Goal: Transaction & Acquisition: Purchase product/service

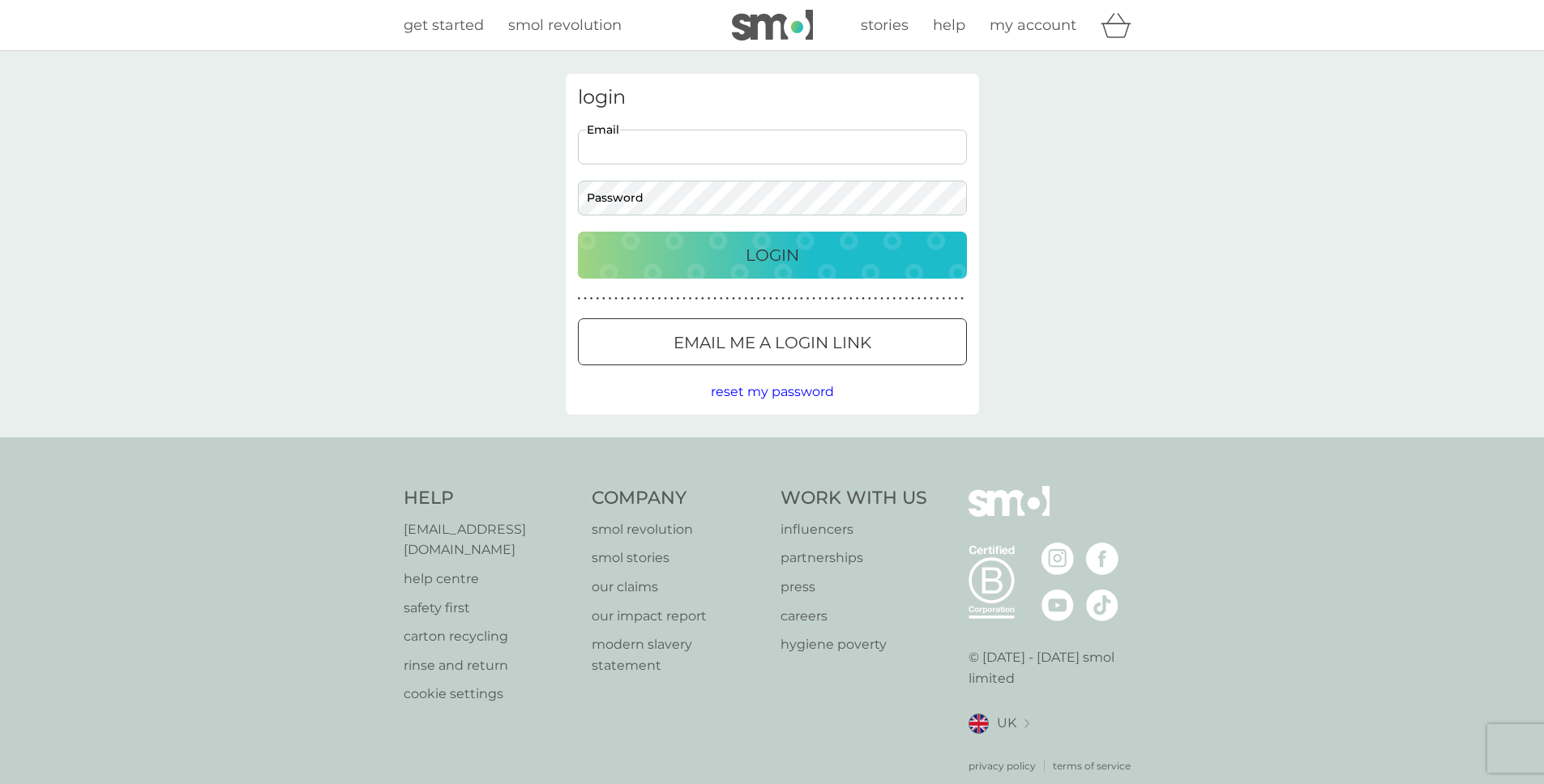
click at [748, 158] on input "Email" at bounding box center [772, 147] width 389 height 35
paste input "[EMAIL_ADDRESS][DOMAIN_NAME]"
type input "[EMAIL_ADDRESS][DOMAIN_NAME]"
click at [734, 251] on div "Login" at bounding box center [772, 255] width 356 height 26
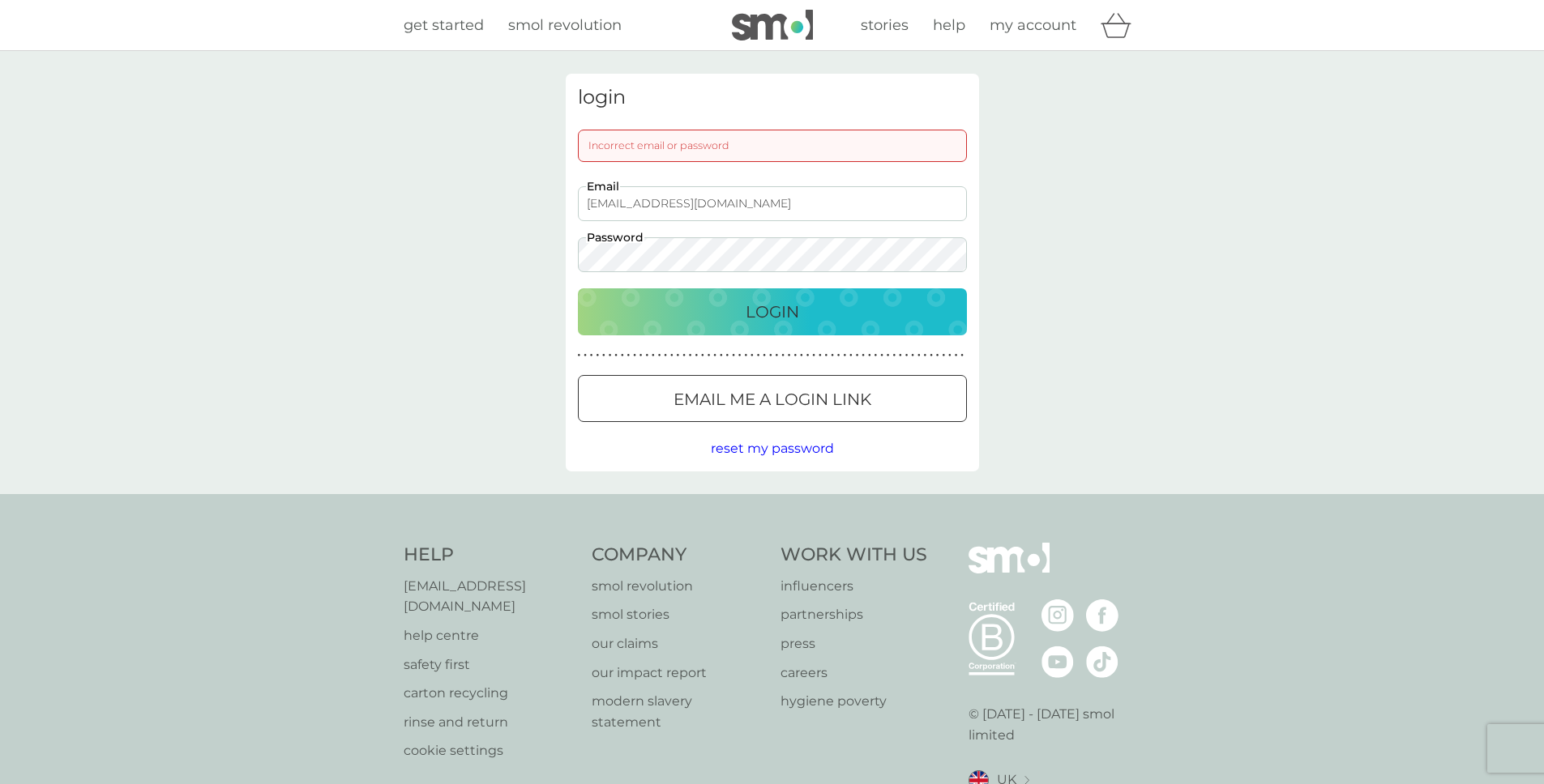
click at [796, 399] on div at bounding box center [772, 399] width 59 height 17
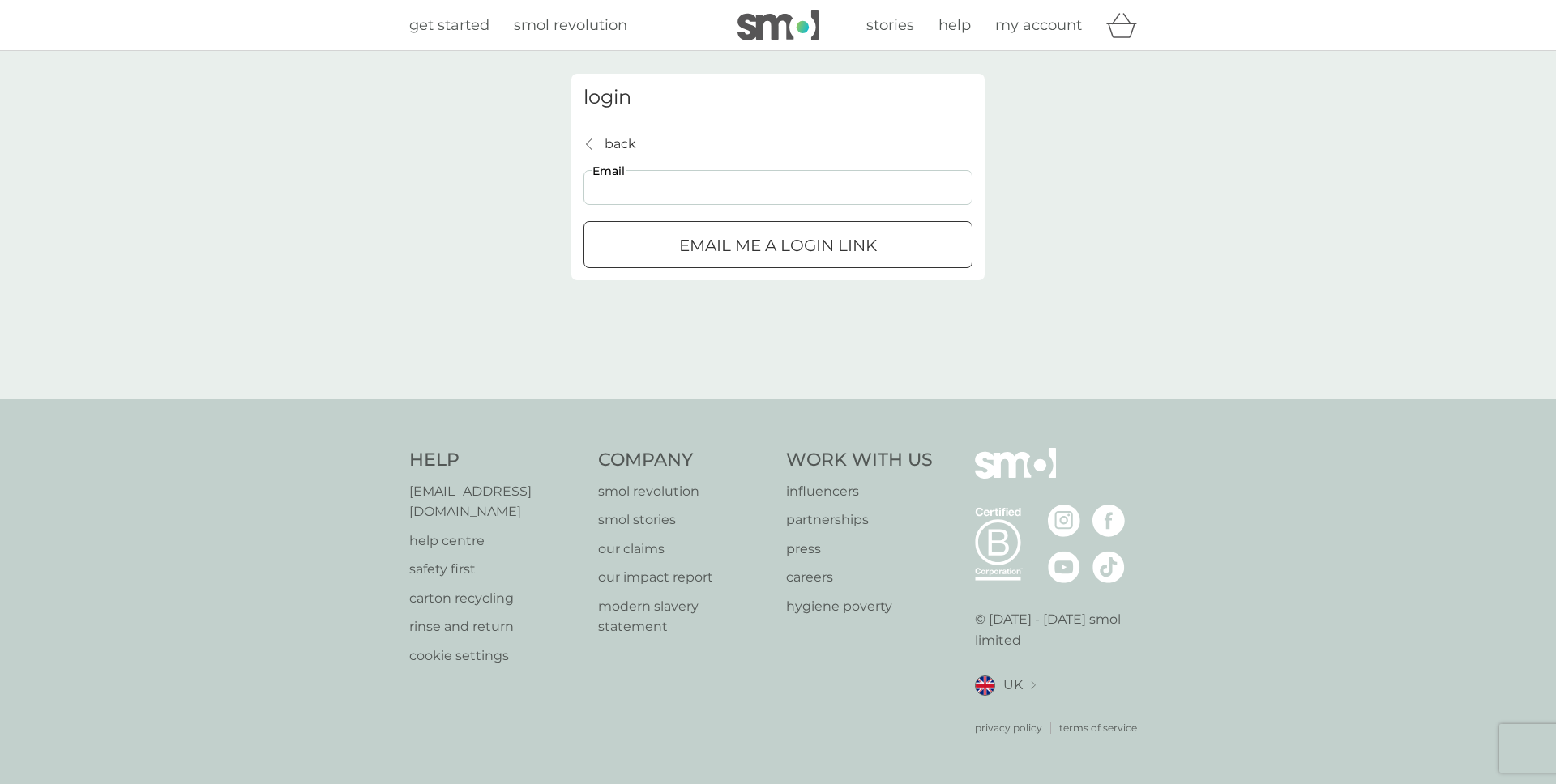
click at [754, 184] on input "Email" at bounding box center [778, 187] width 389 height 35
type input "people@manbitesdog.com"
click at [768, 248] on div "submit" at bounding box center [778, 246] width 59 height 17
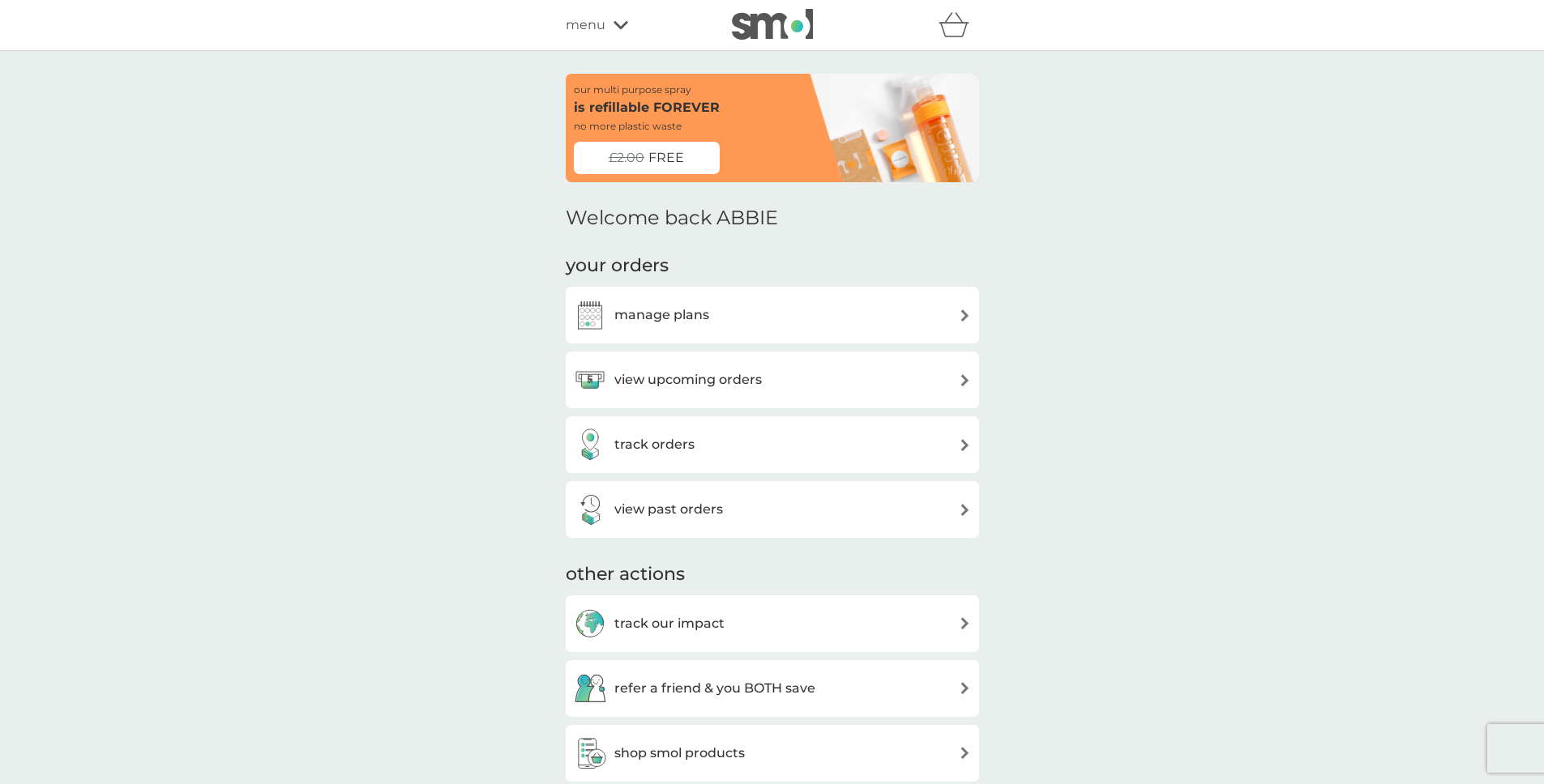
click at [792, 320] on div "manage plans" at bounding box center [772, 315] width 397 height 32
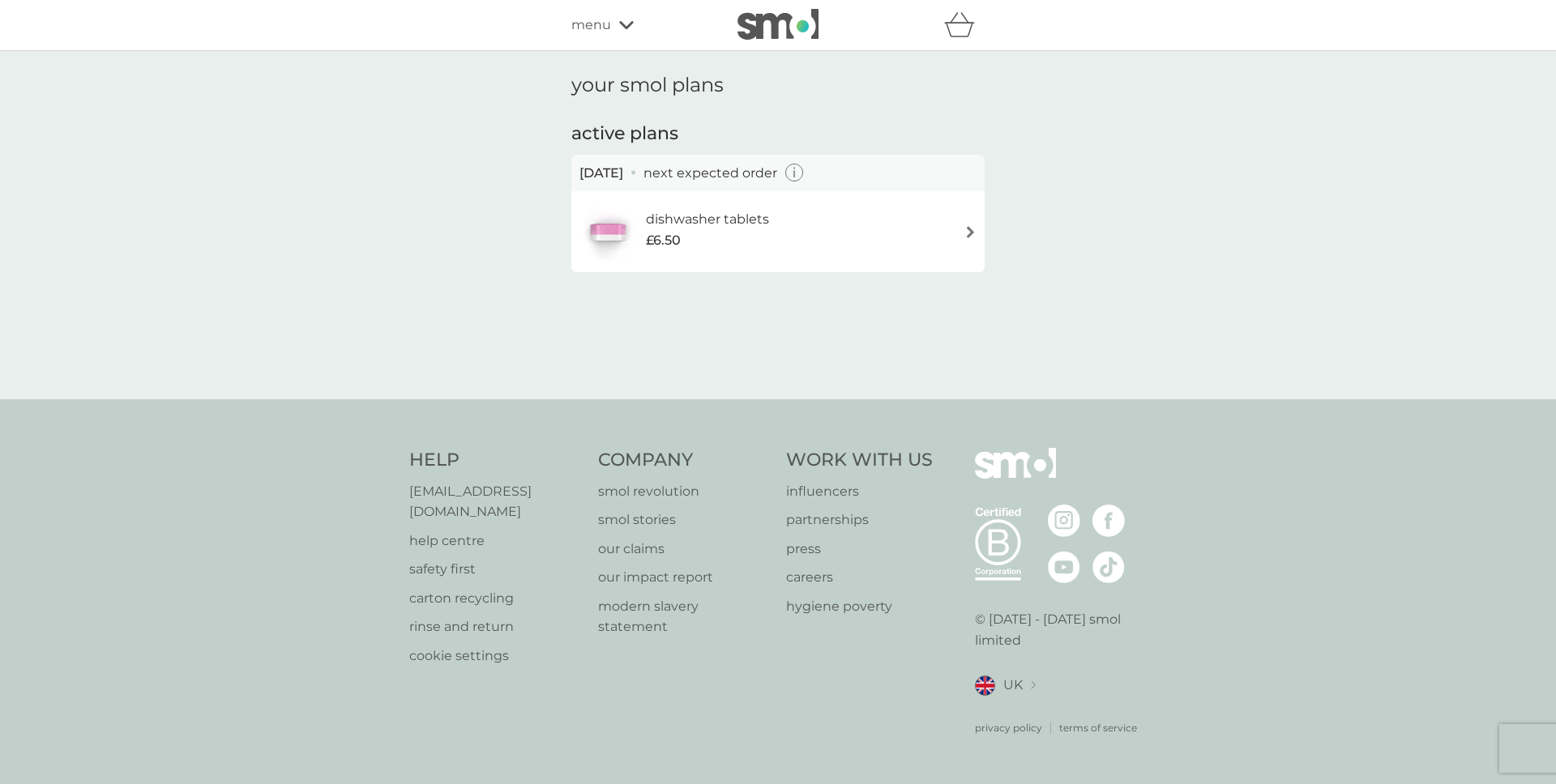
click at [611, 25] on div "menu" at bounding box center [640, 25] width 138 height 21
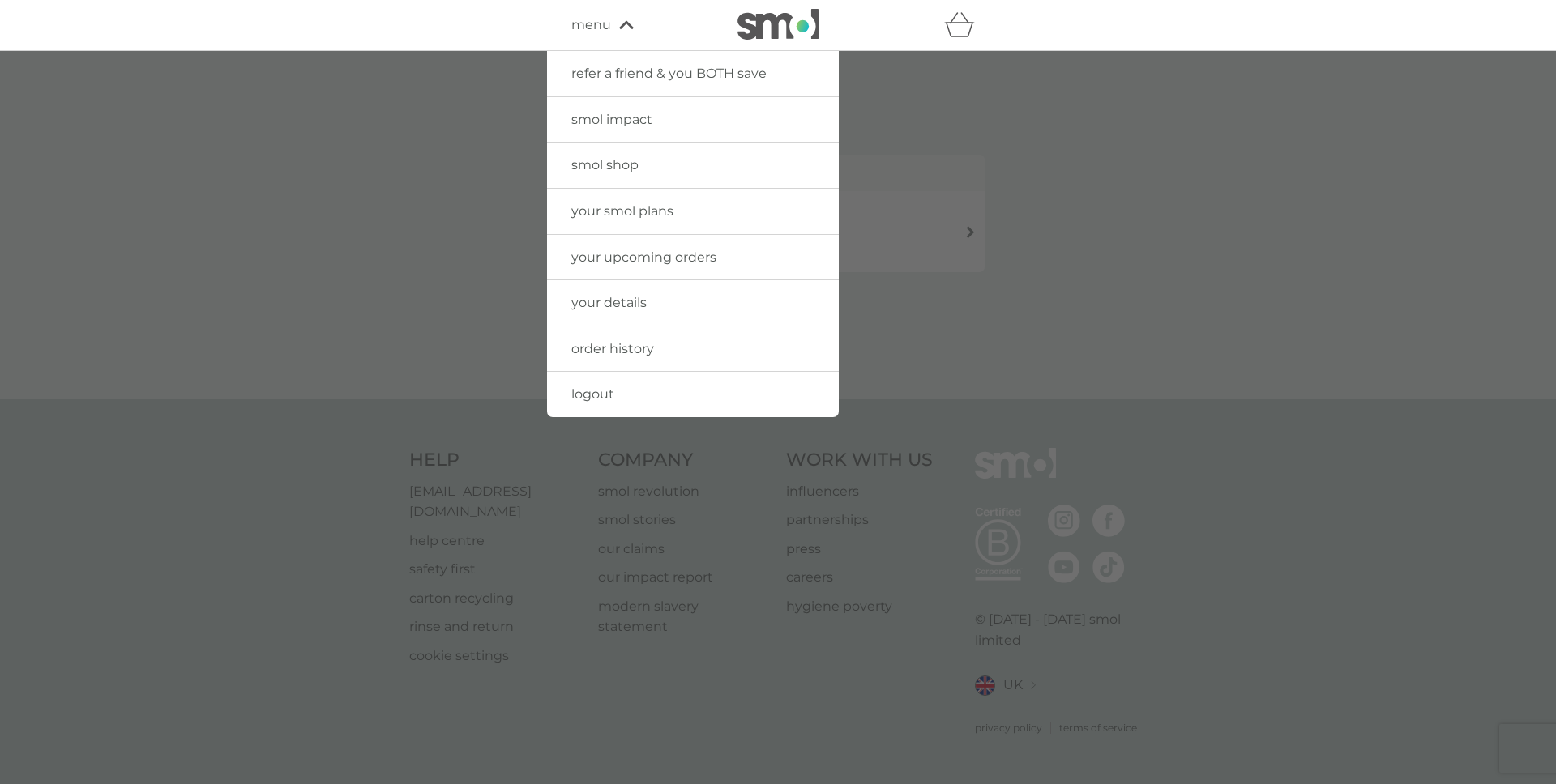
click at [928, 210] on div at bounding box center [778, 443] width 1556 height 784
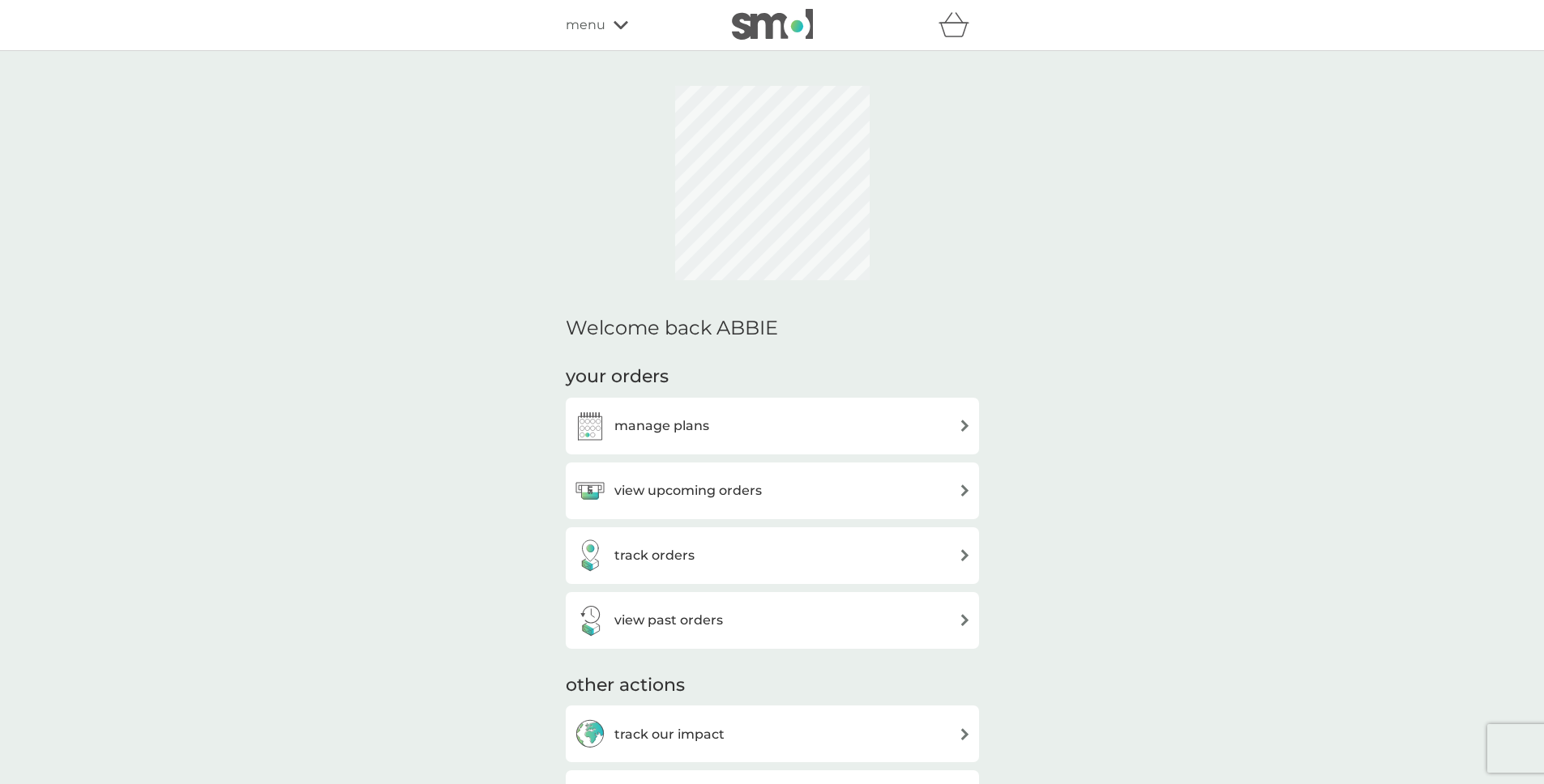
click at [821, 498] on div "view upcoming orders" at bounding box center [772, 490] width 397 height 32
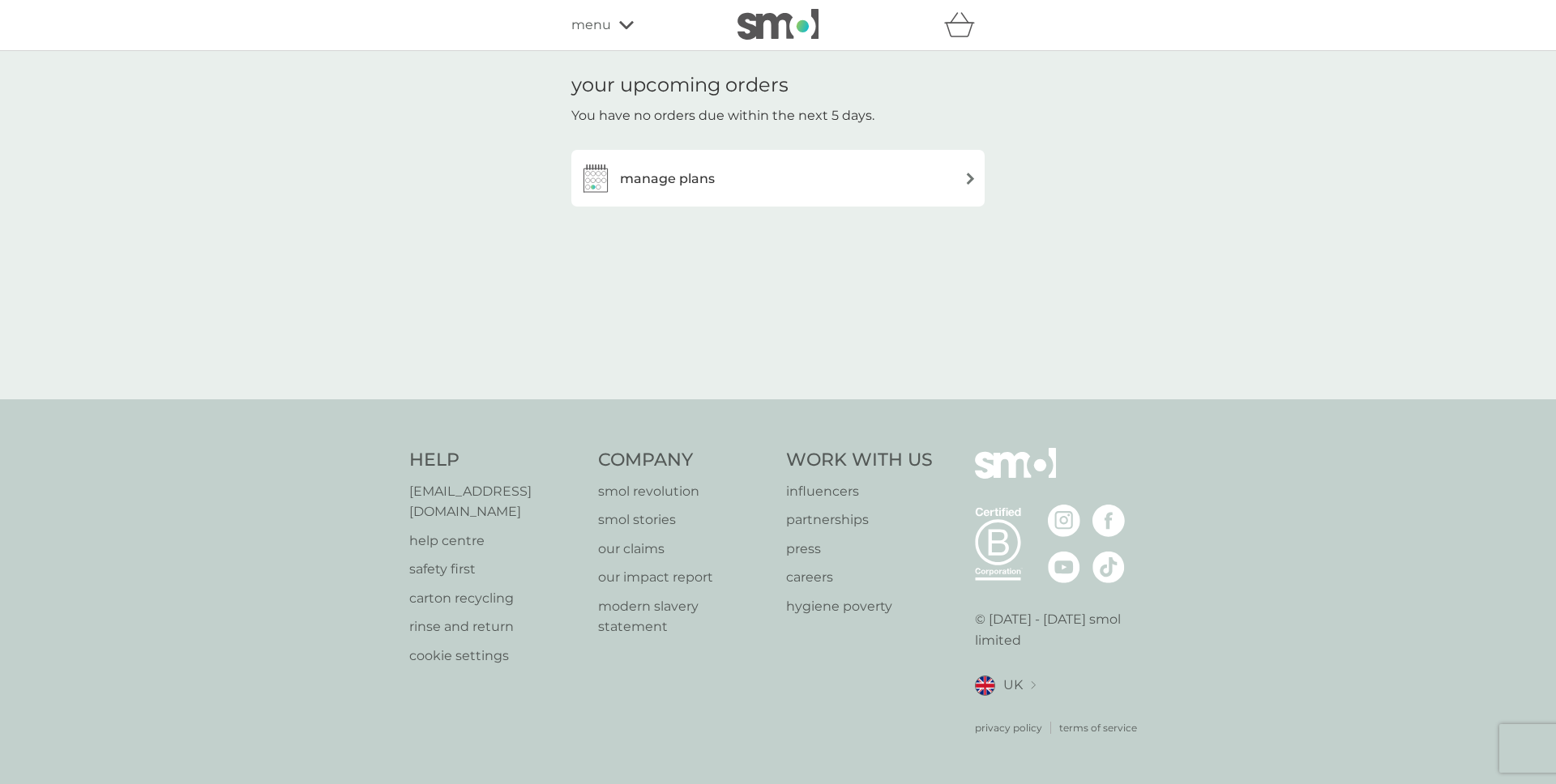
click at [687, 164] on div "manage plans" at bounding box center [647, 177] width 135 height 32
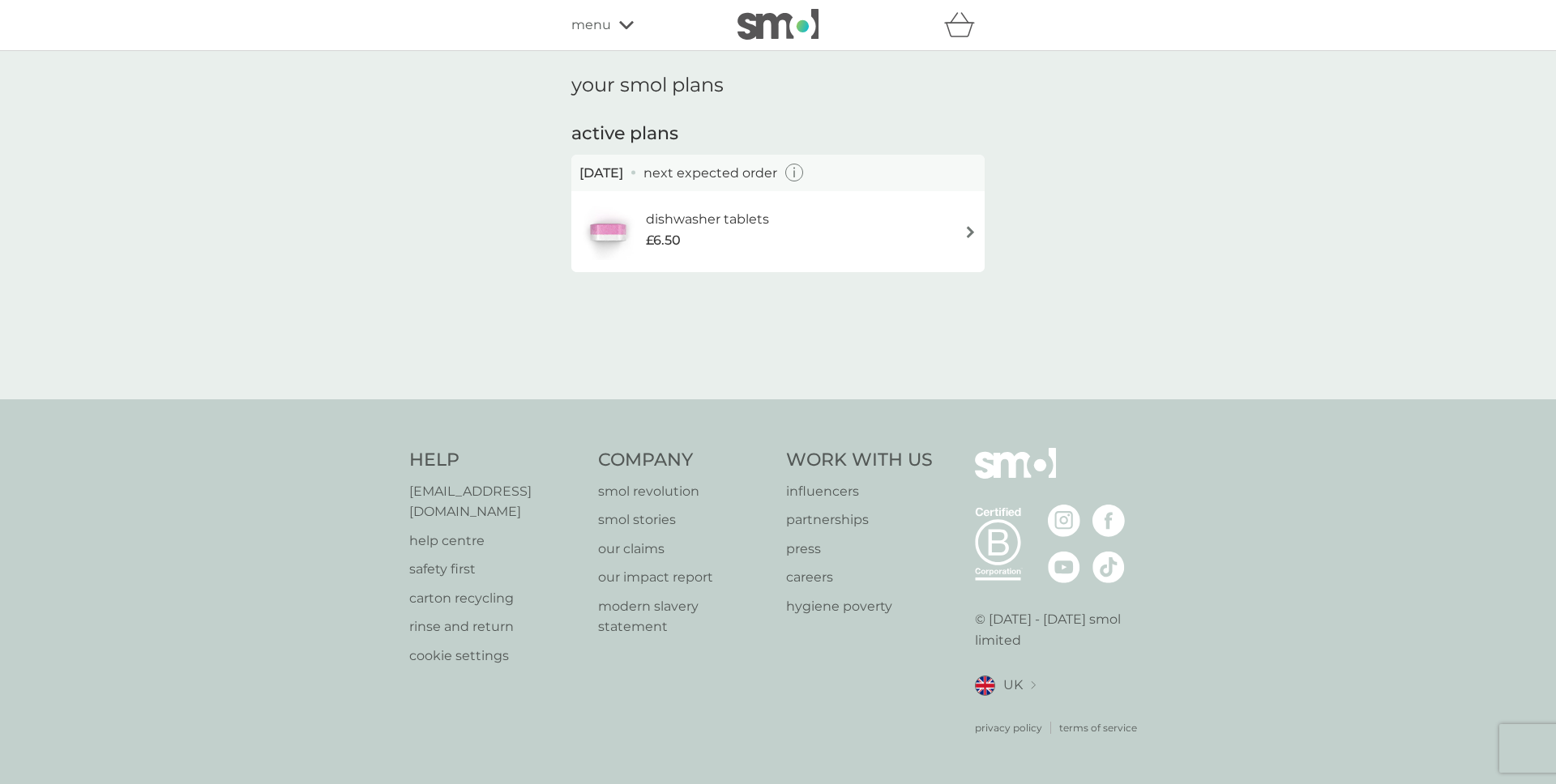
click at [600, 30] on span "menu" at bounding box center [591, 25] width 39 height 21
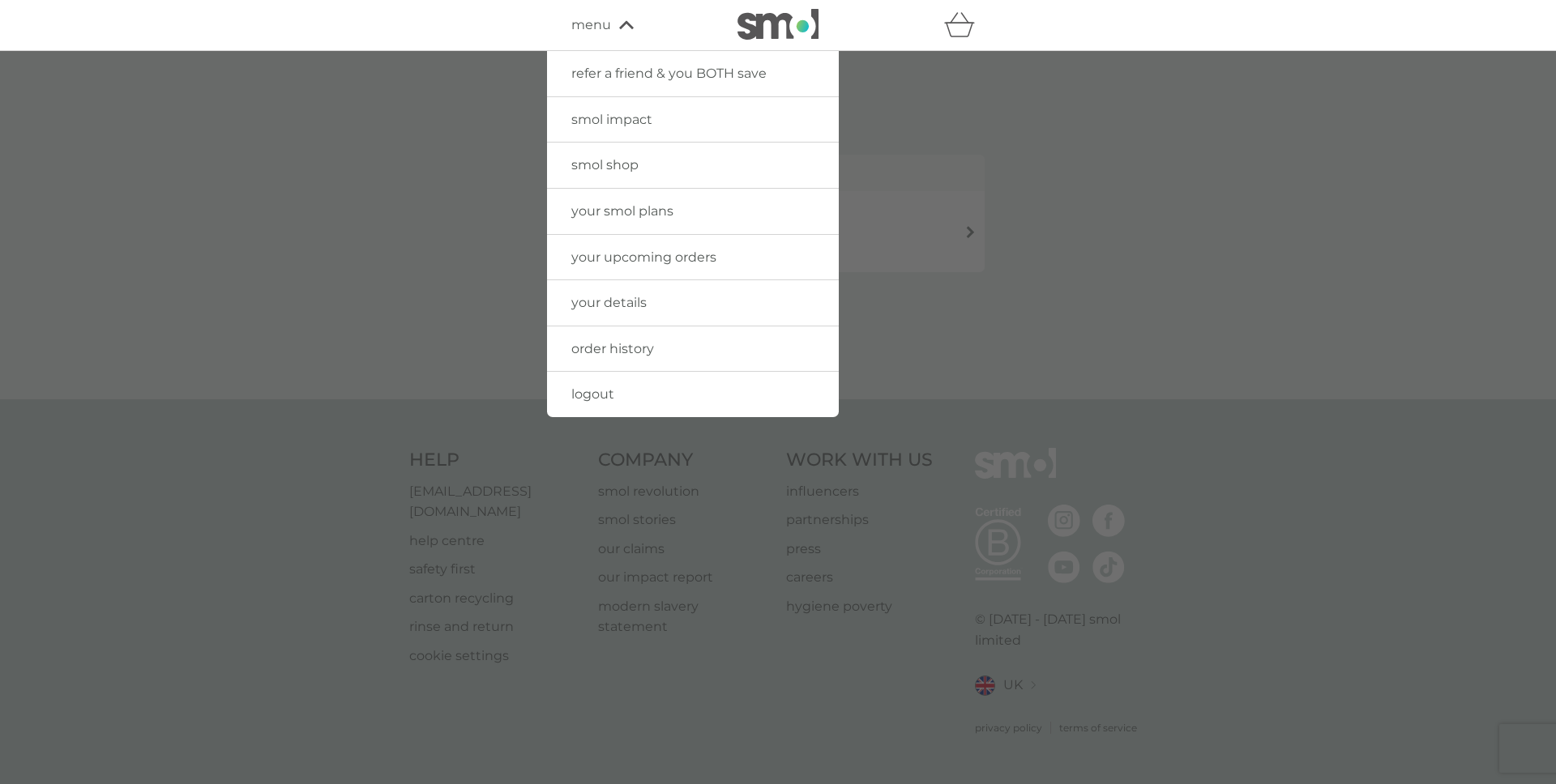
click at [628, 166] on span "smol shop" at bounding box center [604, 164] width 67 height 16
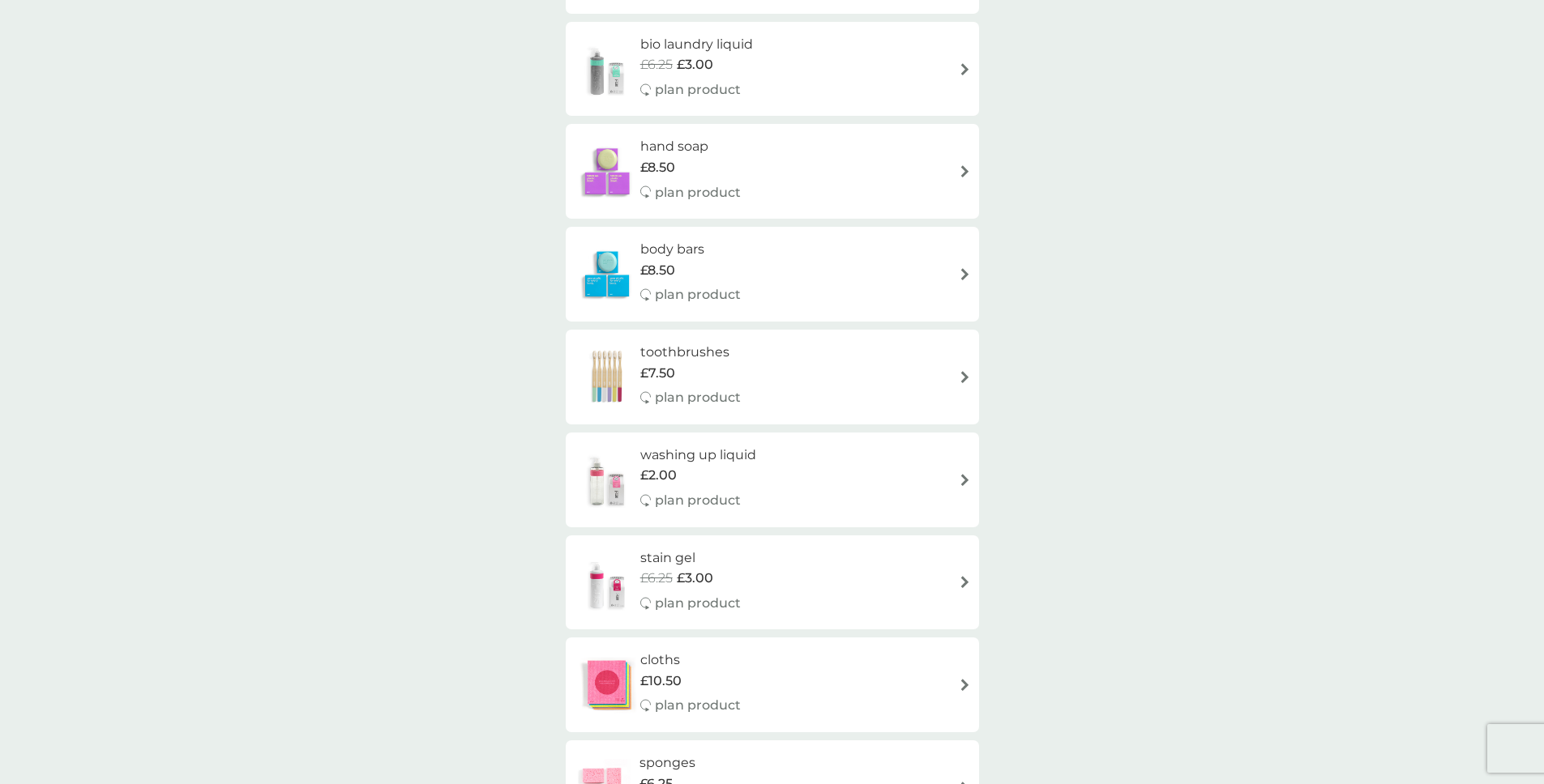
scroll to position [1474, 0]
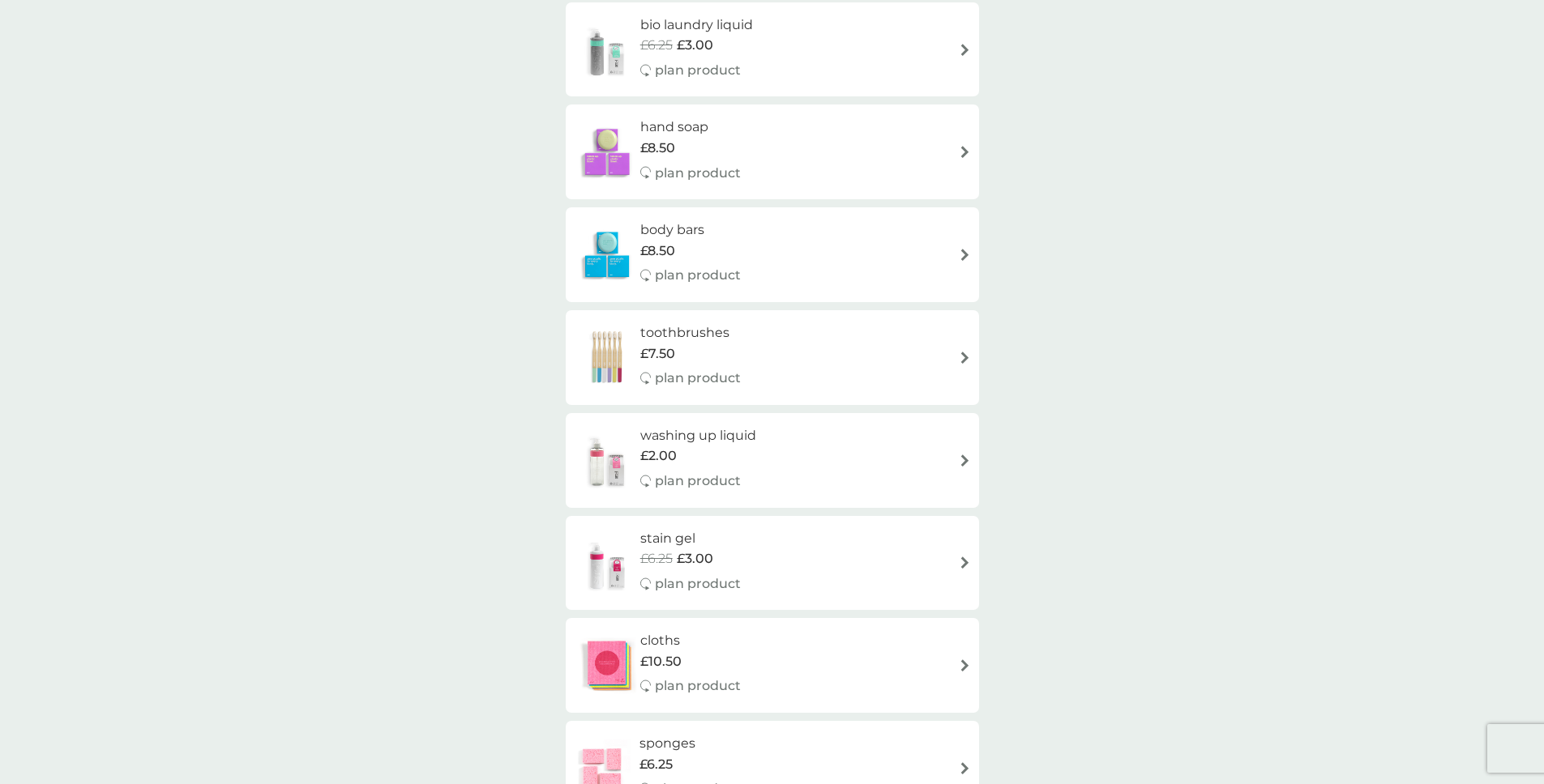
click at [867, 459] on div "washing up liquid £2.00 plan product" at bounding box center [772, 460] width 397 height 71
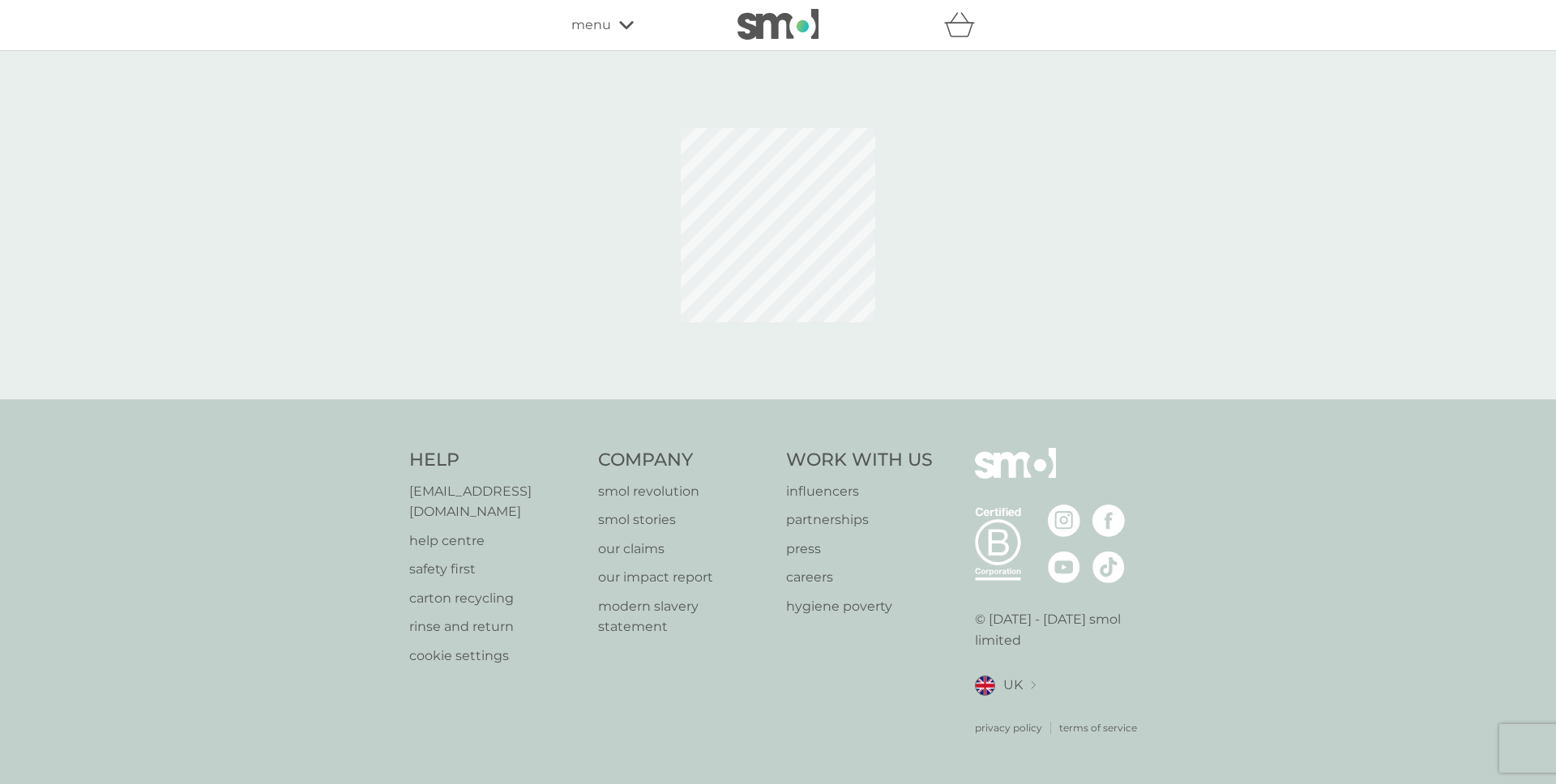
select select "112"
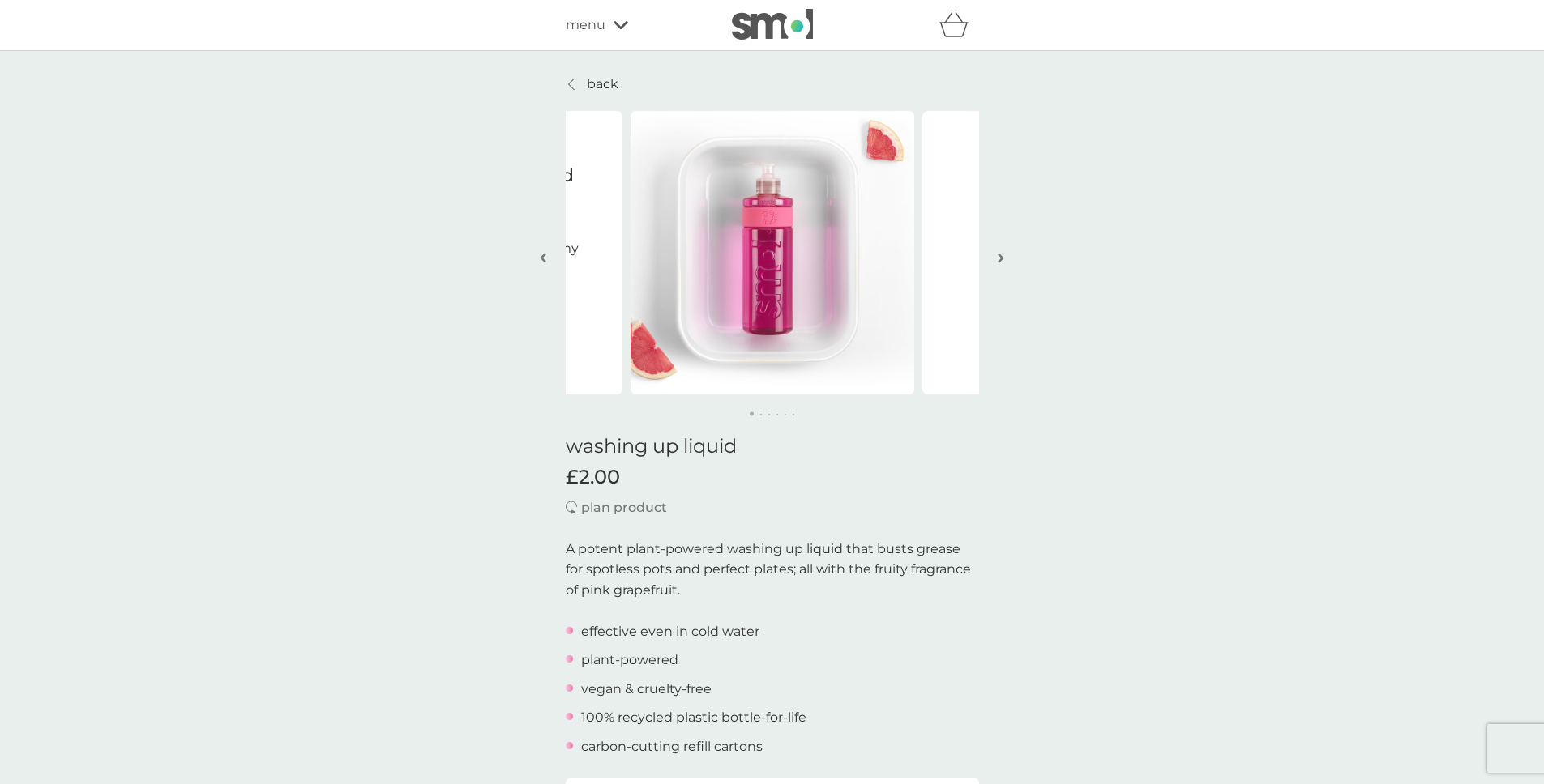
click at [1000, 256] on img "button" at bounding box center [1000, 257] width 6 height 12
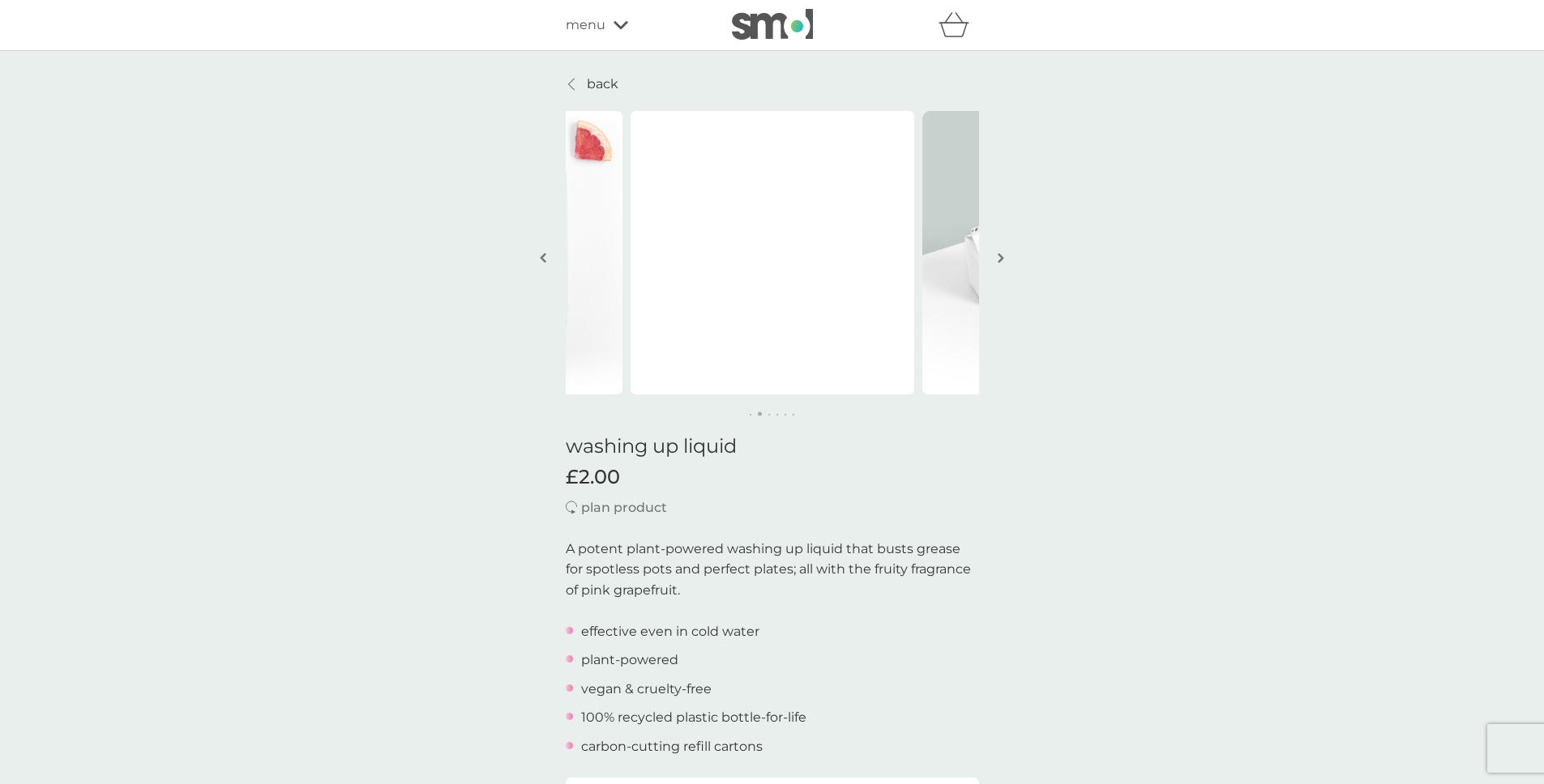
click at [1000, 256] on img "button" at bounding box center [1000, 257] width 6 height 12
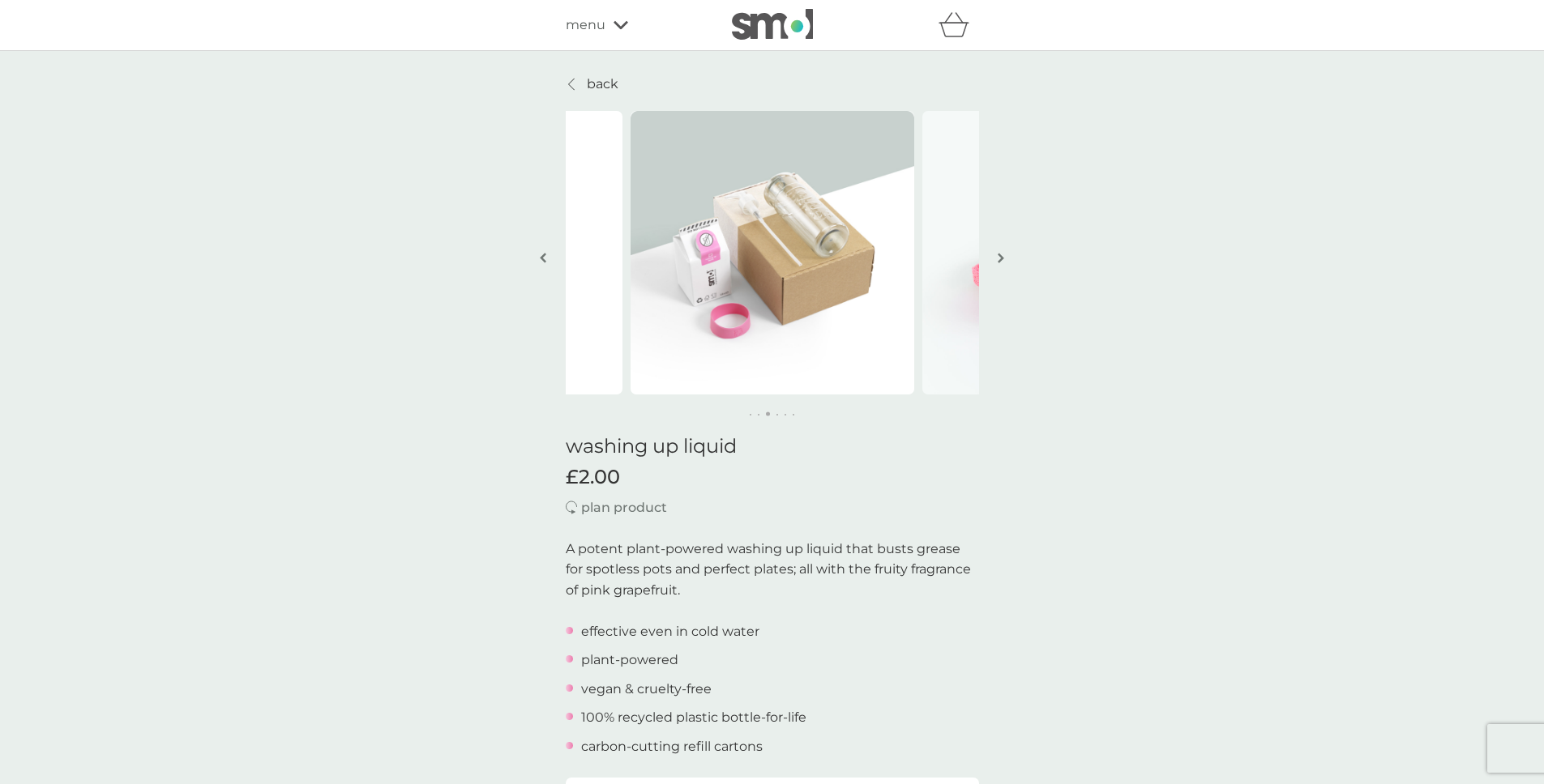
click at [1000, 256] on img "button" at bounding box center [1000, 257] width 6 height 12
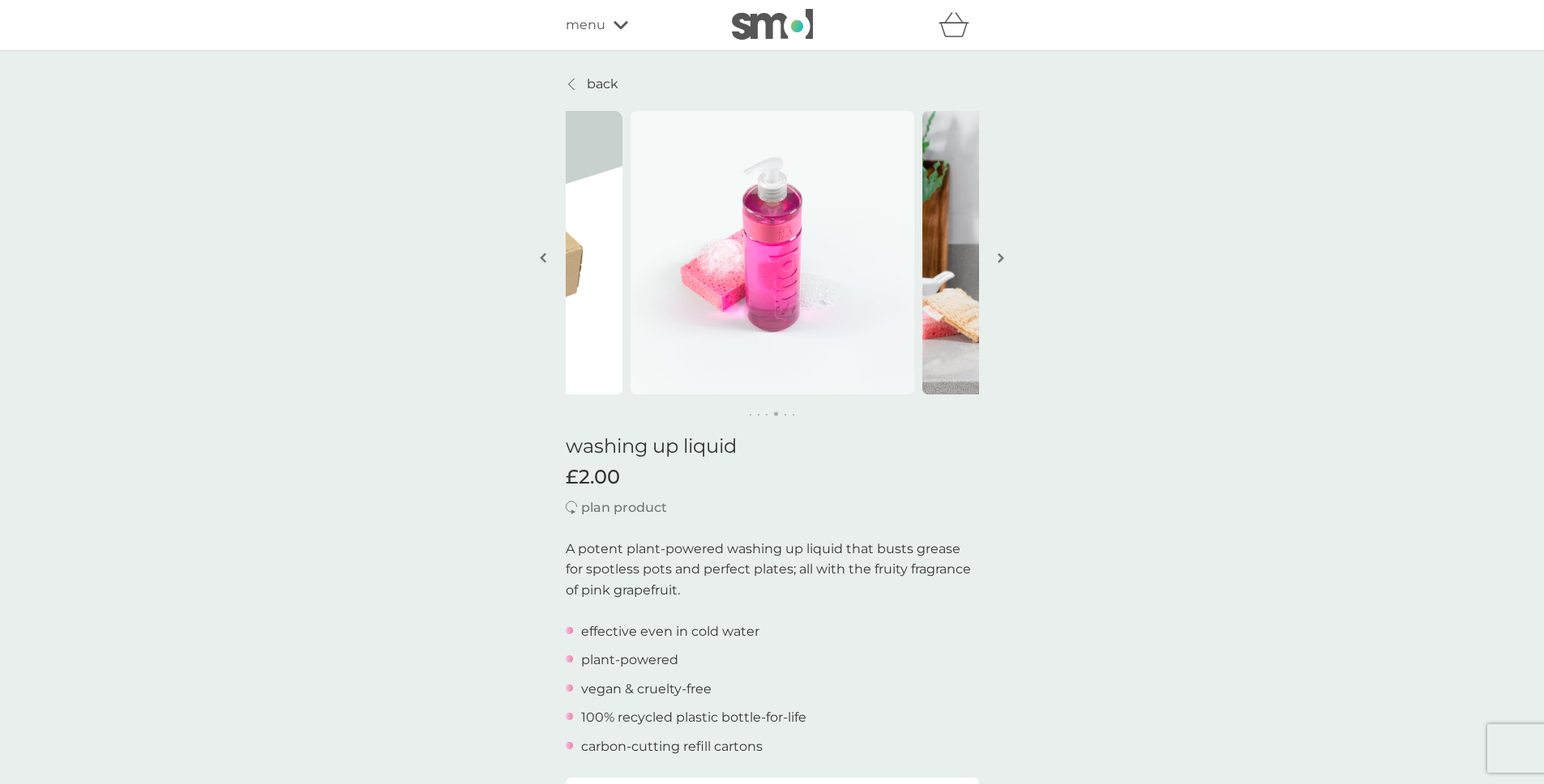
click at [1000, 256] on img "button" at bounding box center [1000, 257] width 6 height 12
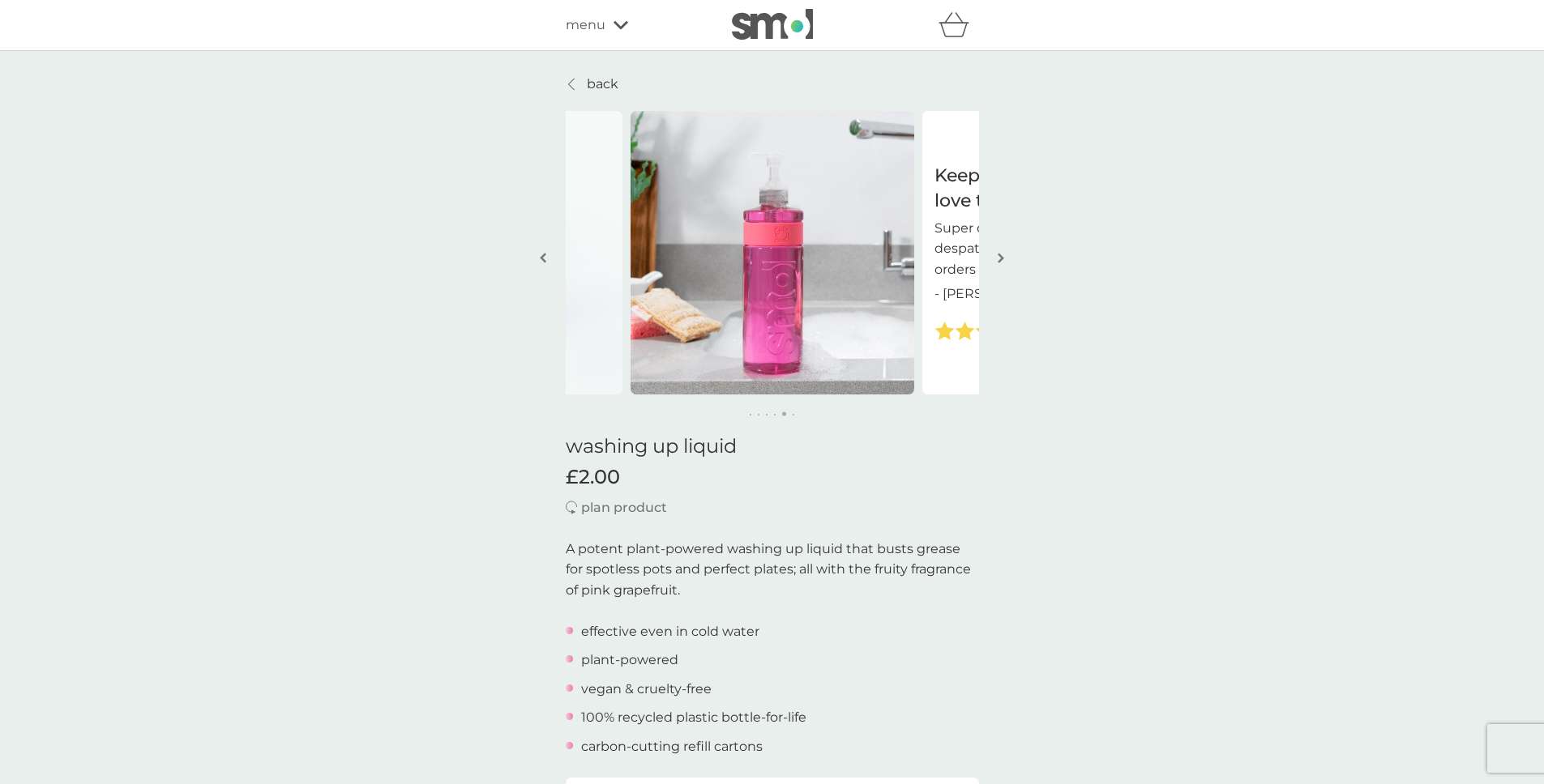
click at [1000, 256] on img "button" at bounding box center [1000, 257] width 6 height 12
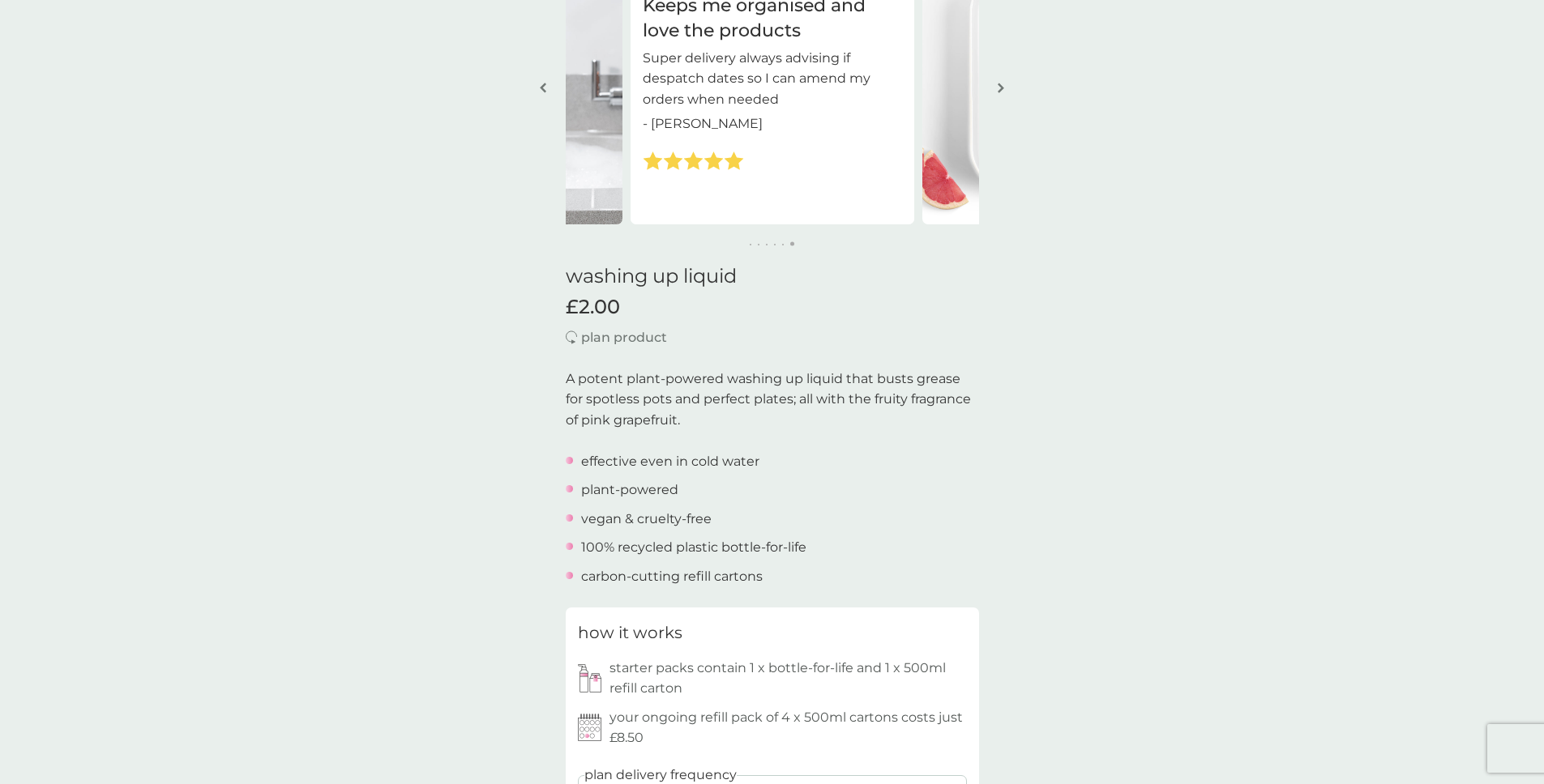
scroll to position [527, 0]
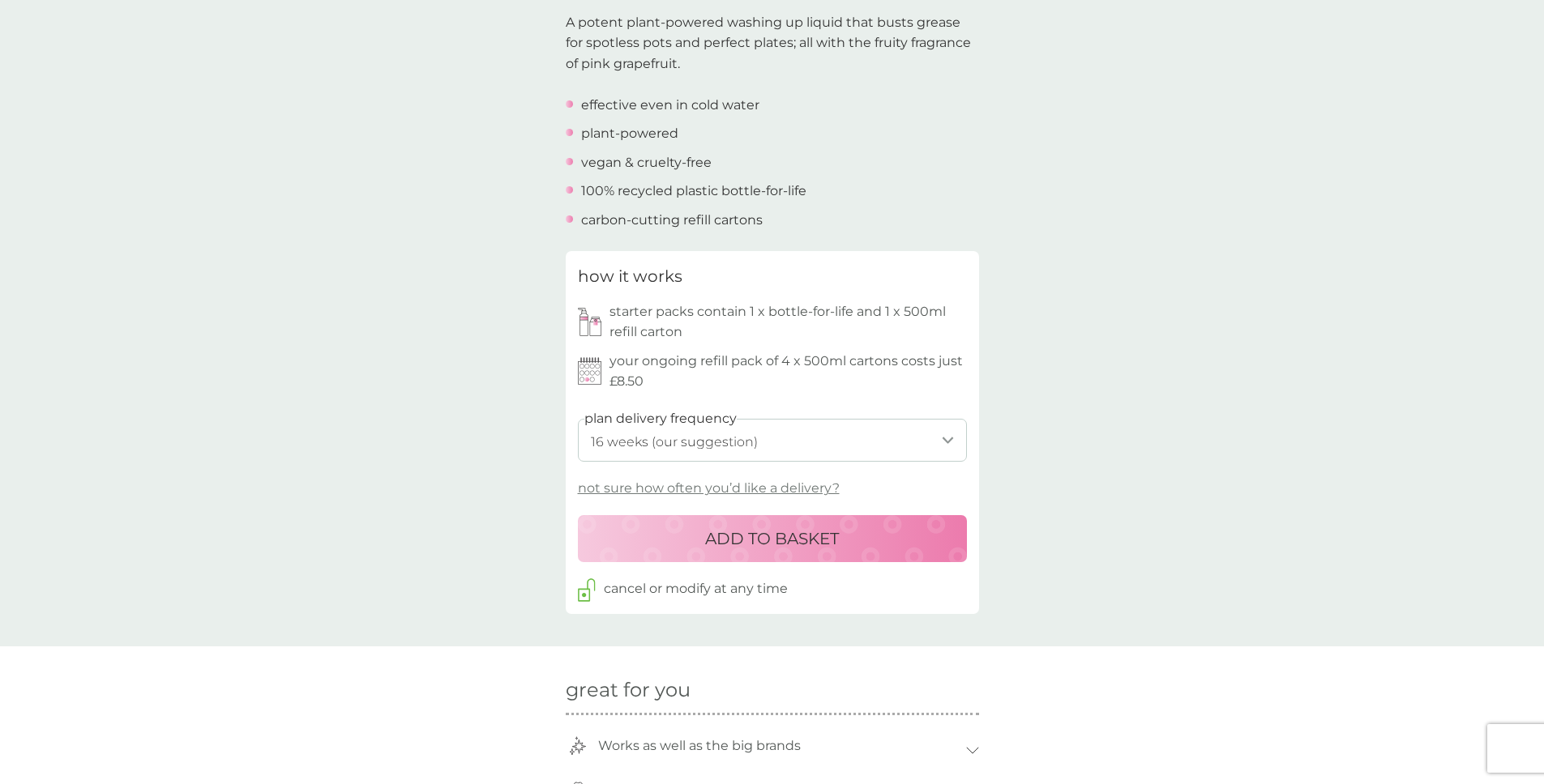
click at [829, 442] on select "1 week 2 weeks 3 weeks 4 weeks 5 weeks 6 weeks 7 weeks 8 weeks 9 weeks 10 weeks…" at bounding box center [772, 440] width 389 height 43
click at [578, 419] on select "1 week 2 weeks 3 weeks 4 weeks 5 weeks 6 weeks 7 weeks 8 weeks 9 weeks 10 weeks…" at bounding box center [772, 440] width 389 height 43
click at [840, 538] on div "ADD TO BASKET" at bounding box center [772, 539] width 356 height 26
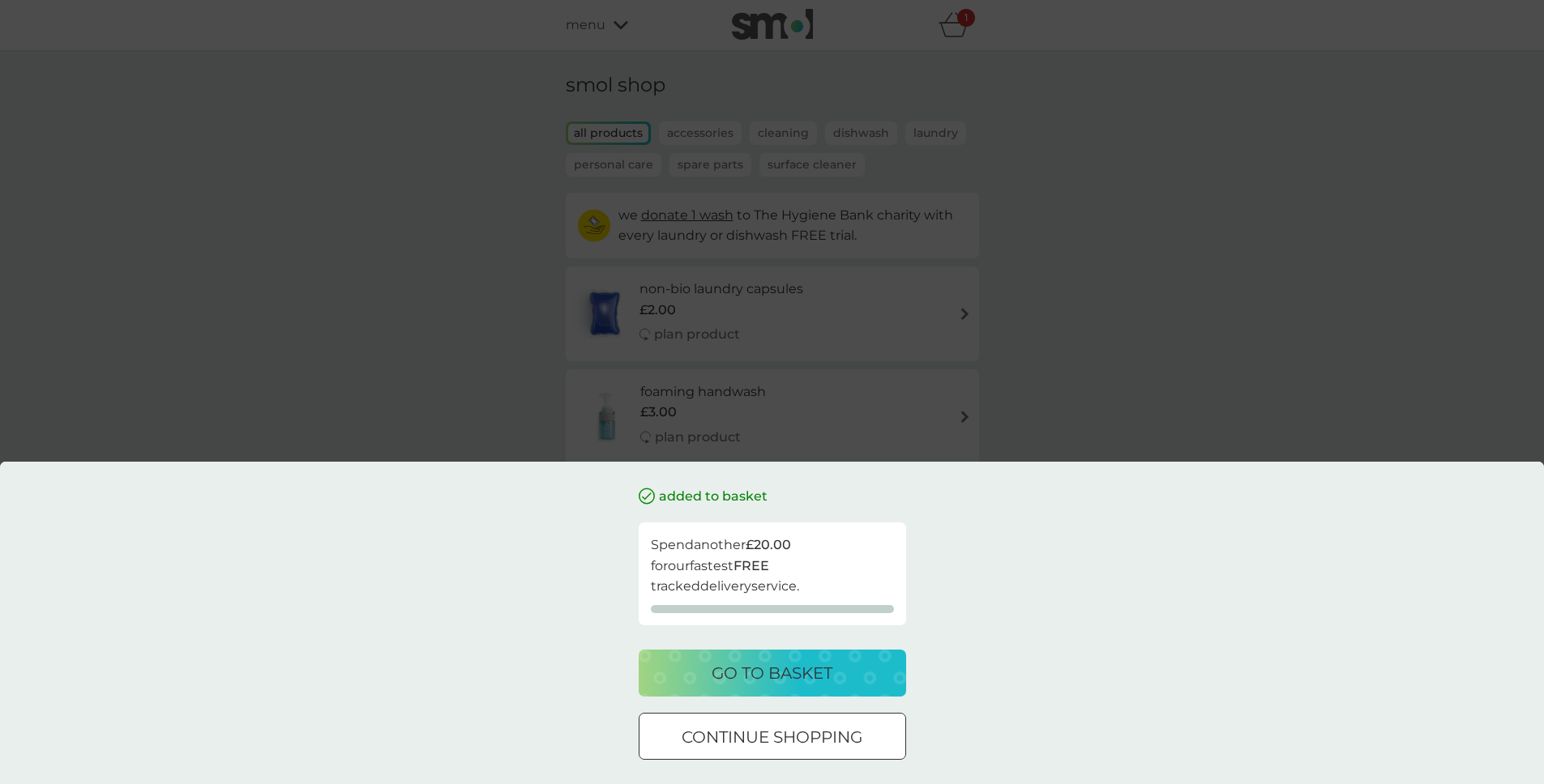
click at [846, 664] on div "go to basket" at bounding box center [772, 673] width 235 height 26
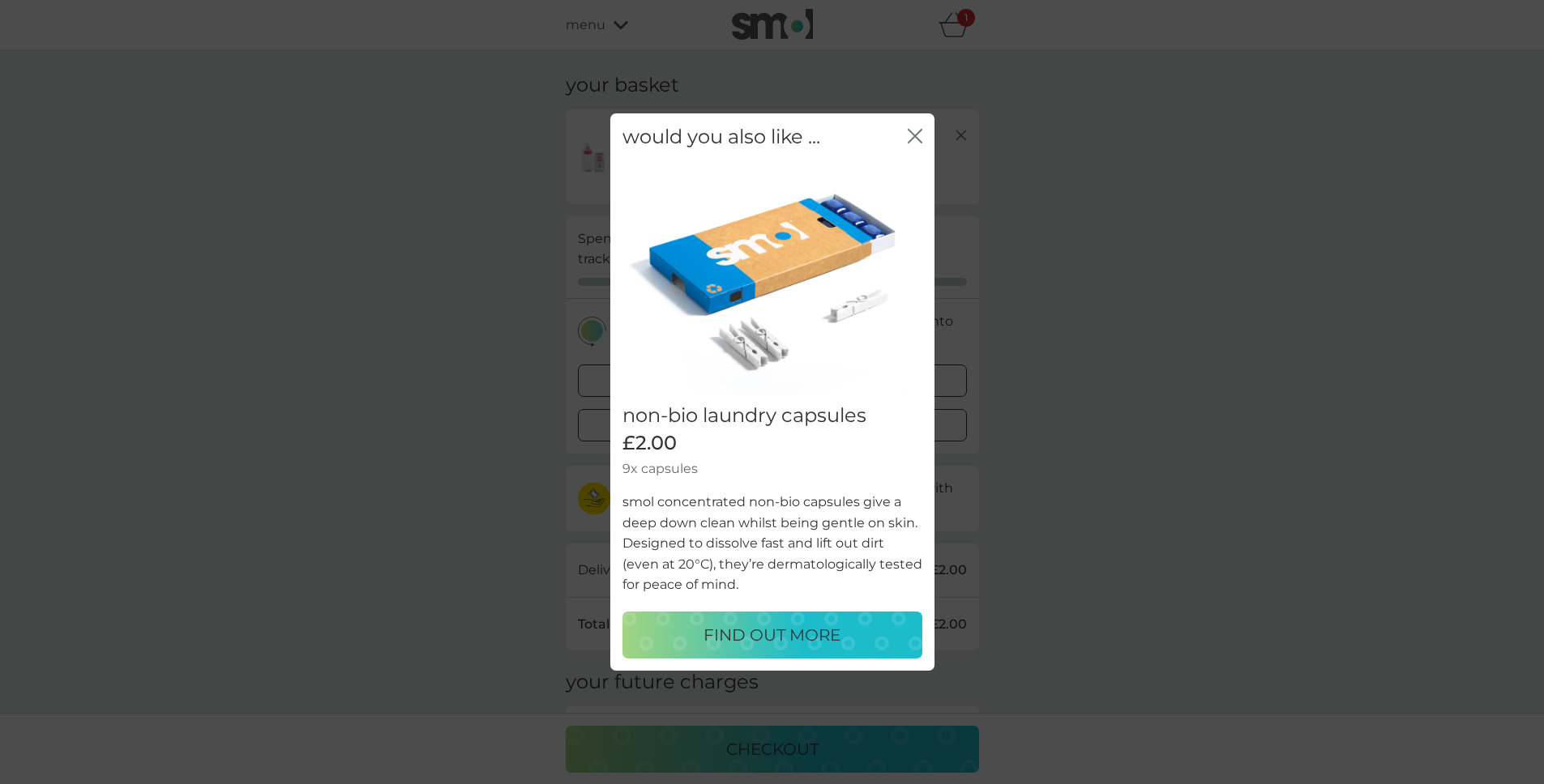
click at [913, 133] on icon "close" at bounding box center [915, 136] width 15 height 15
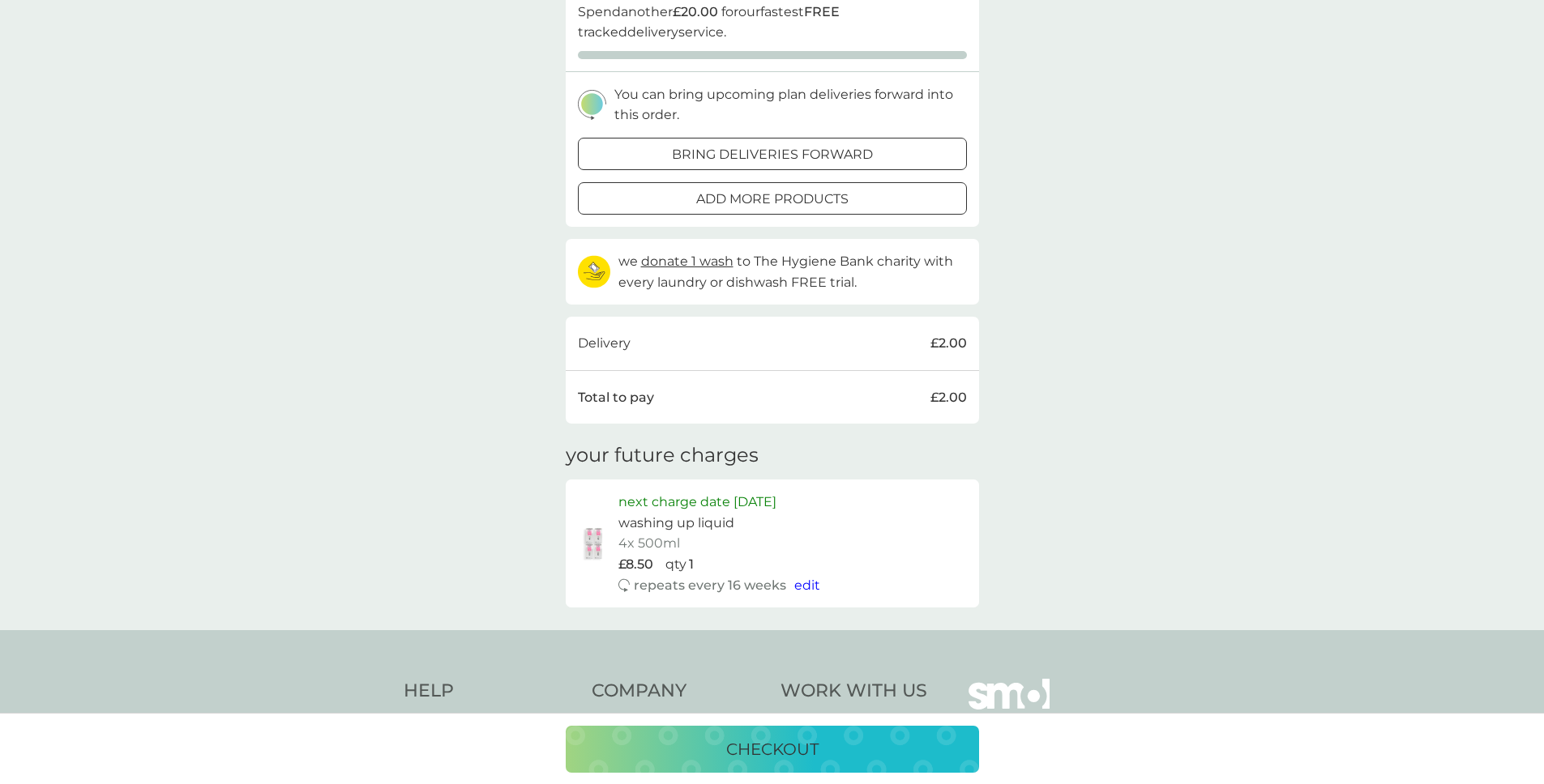
scroll to position [291, 0]
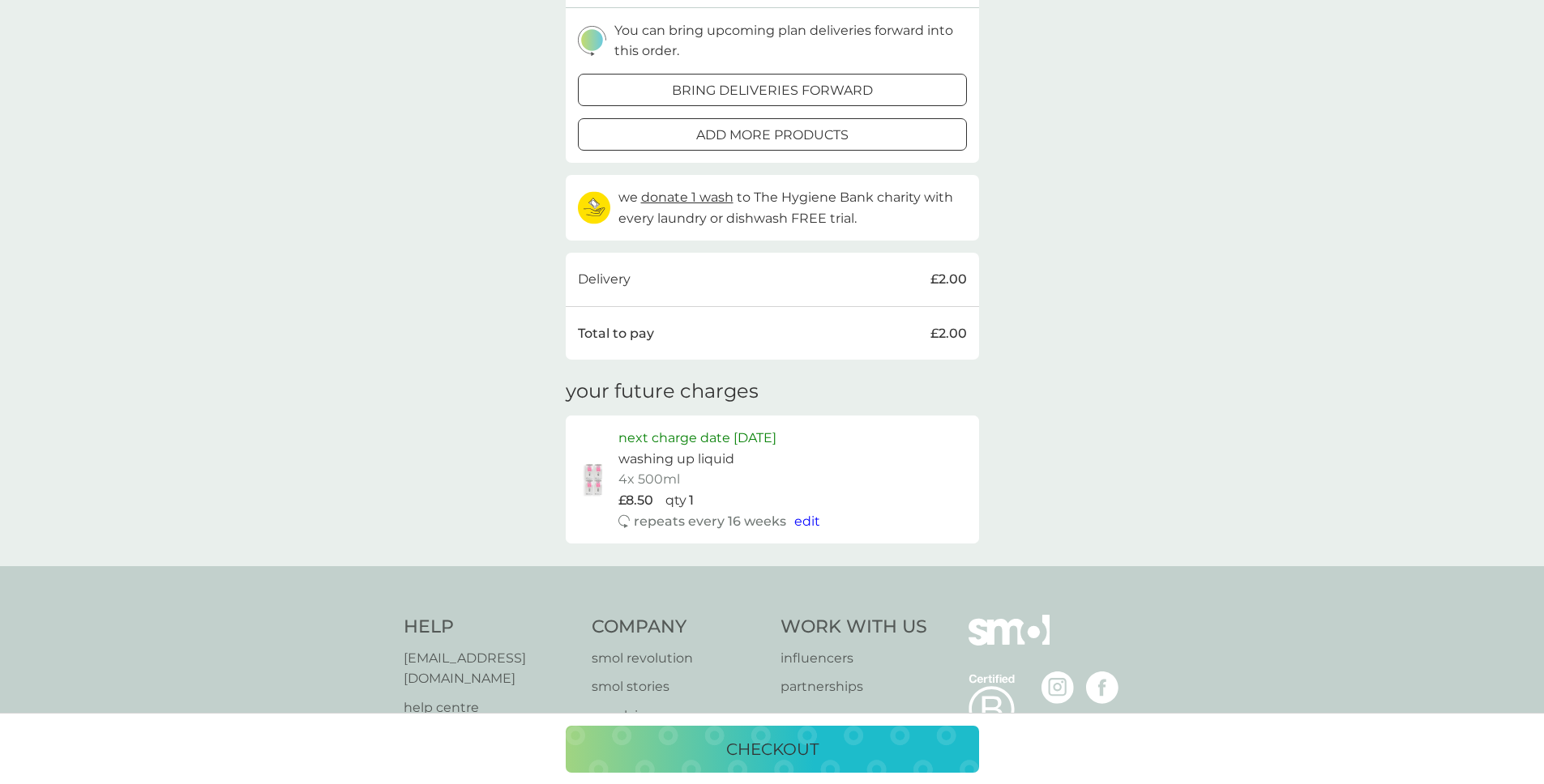
click at [849, 737] on div "checkout" at bounding box center [772, 749] width 381 height 26
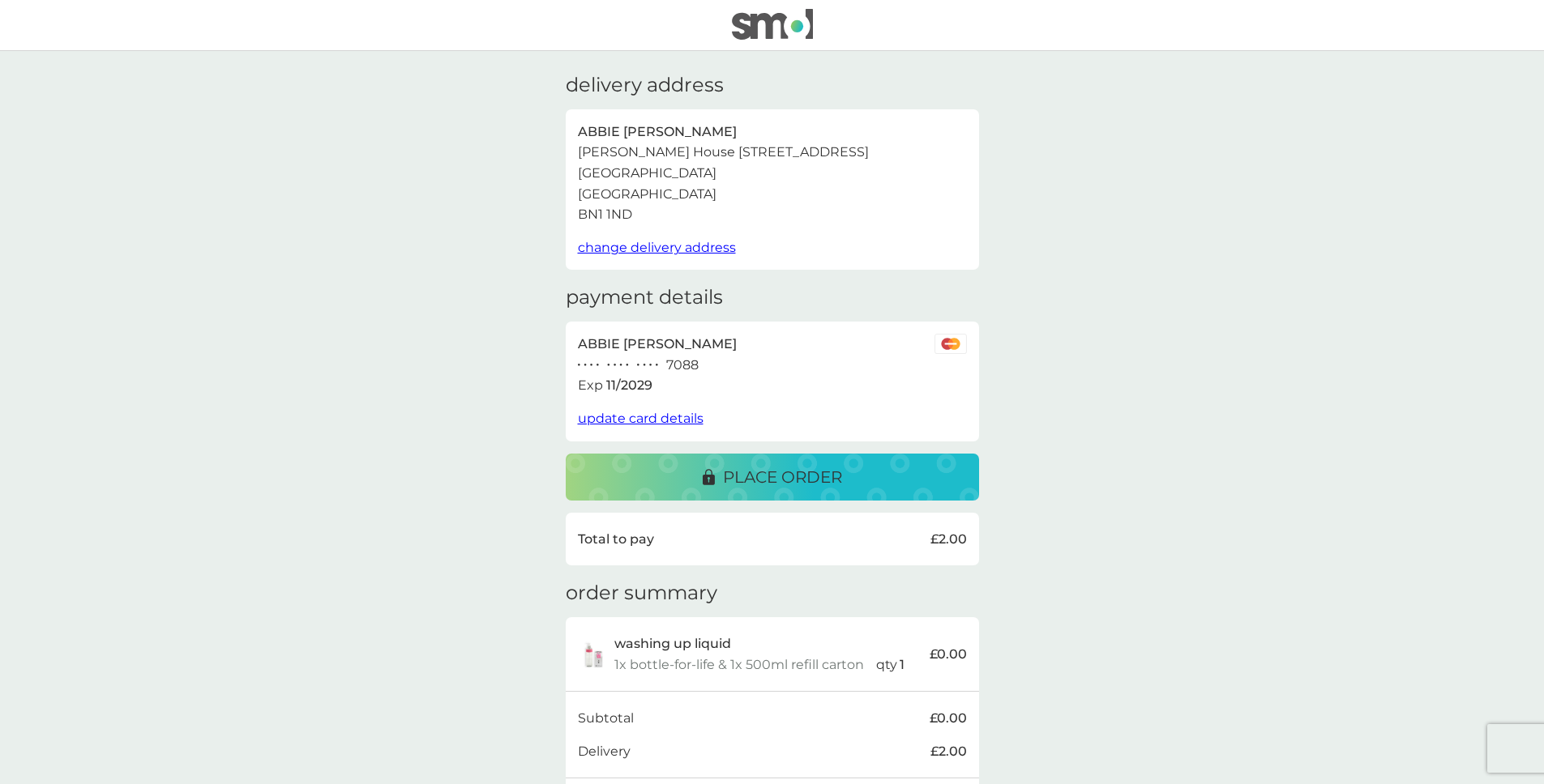
click at [674, 420] on span "update card details" at bounding box center [640, 418] width 126 height 16
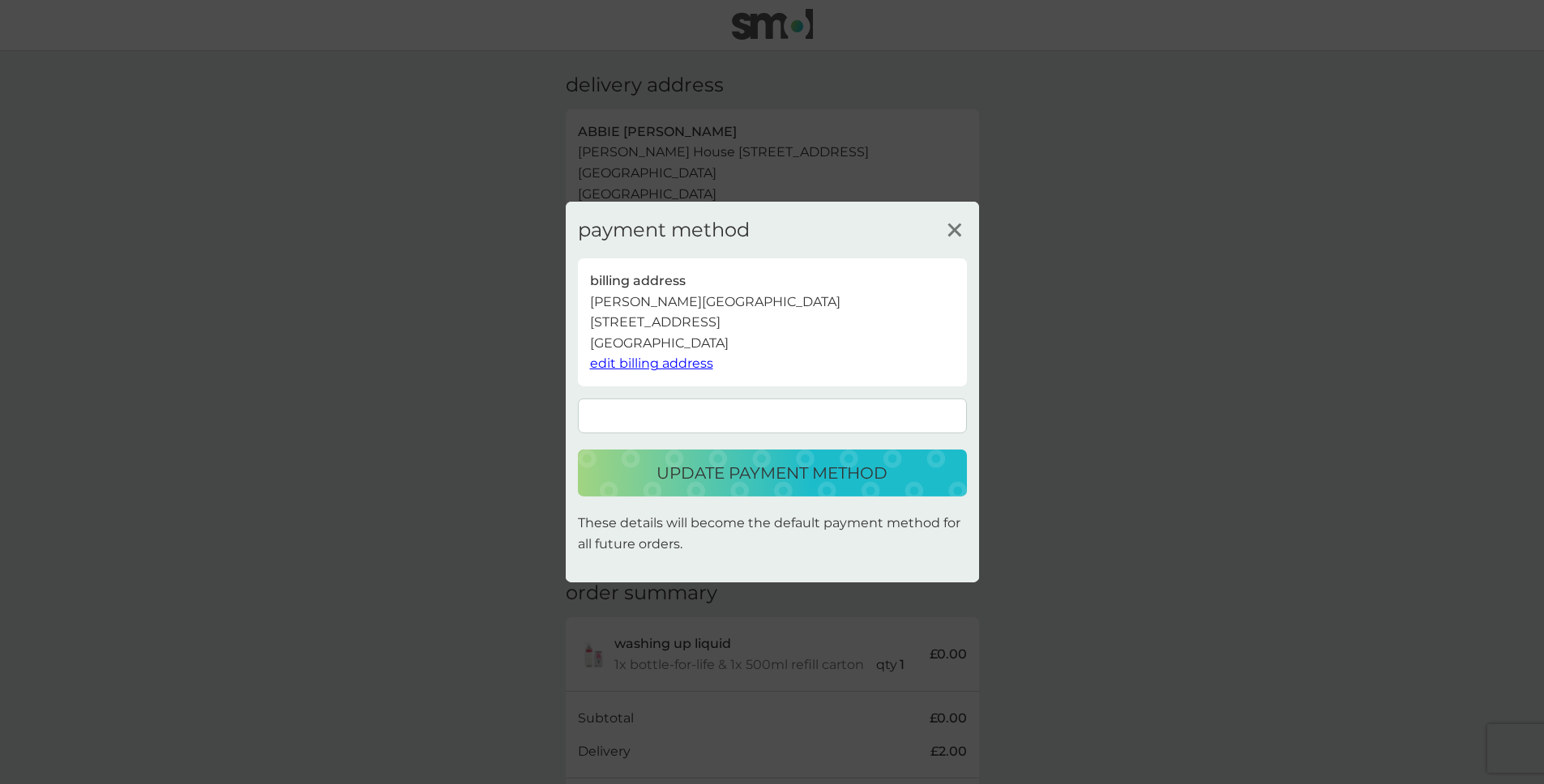
click at [878, 477] on p "update payment method" at bounding box center [772, 473] width 231 height 26
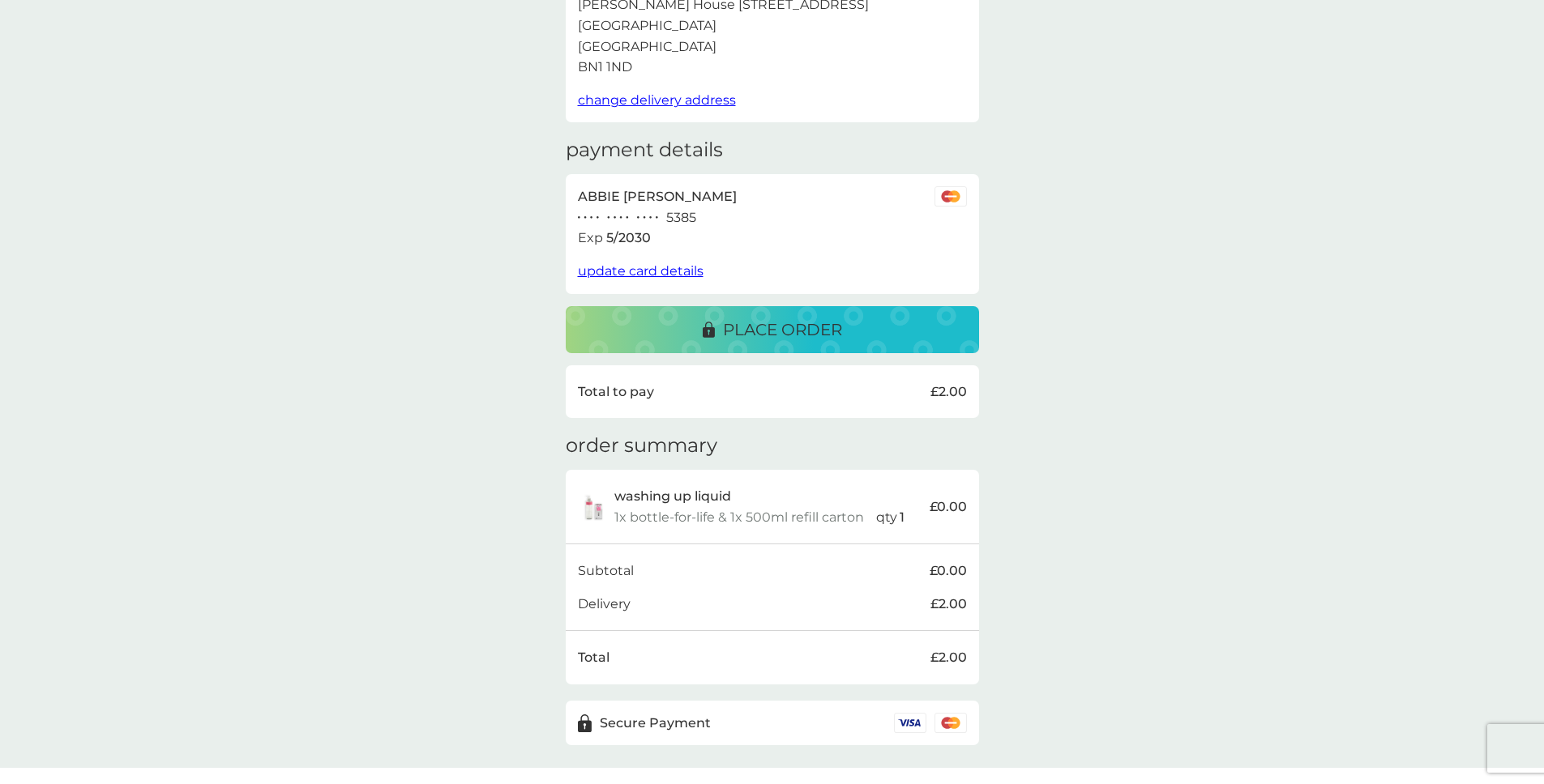
scroll to position [179, 0]
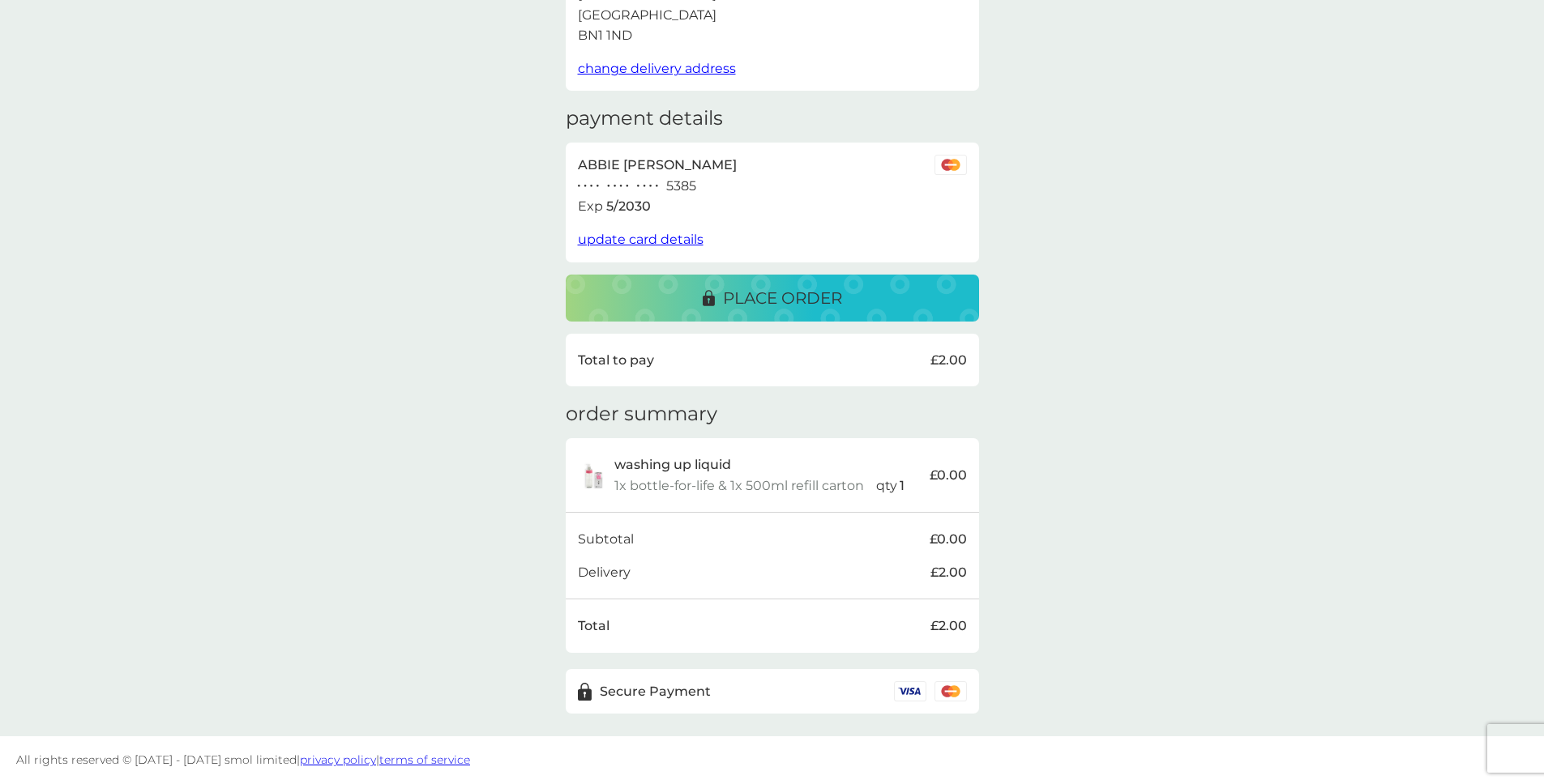
click at [826, 294] on p "place order" at bounding box center [783, 298] width 119 height 26
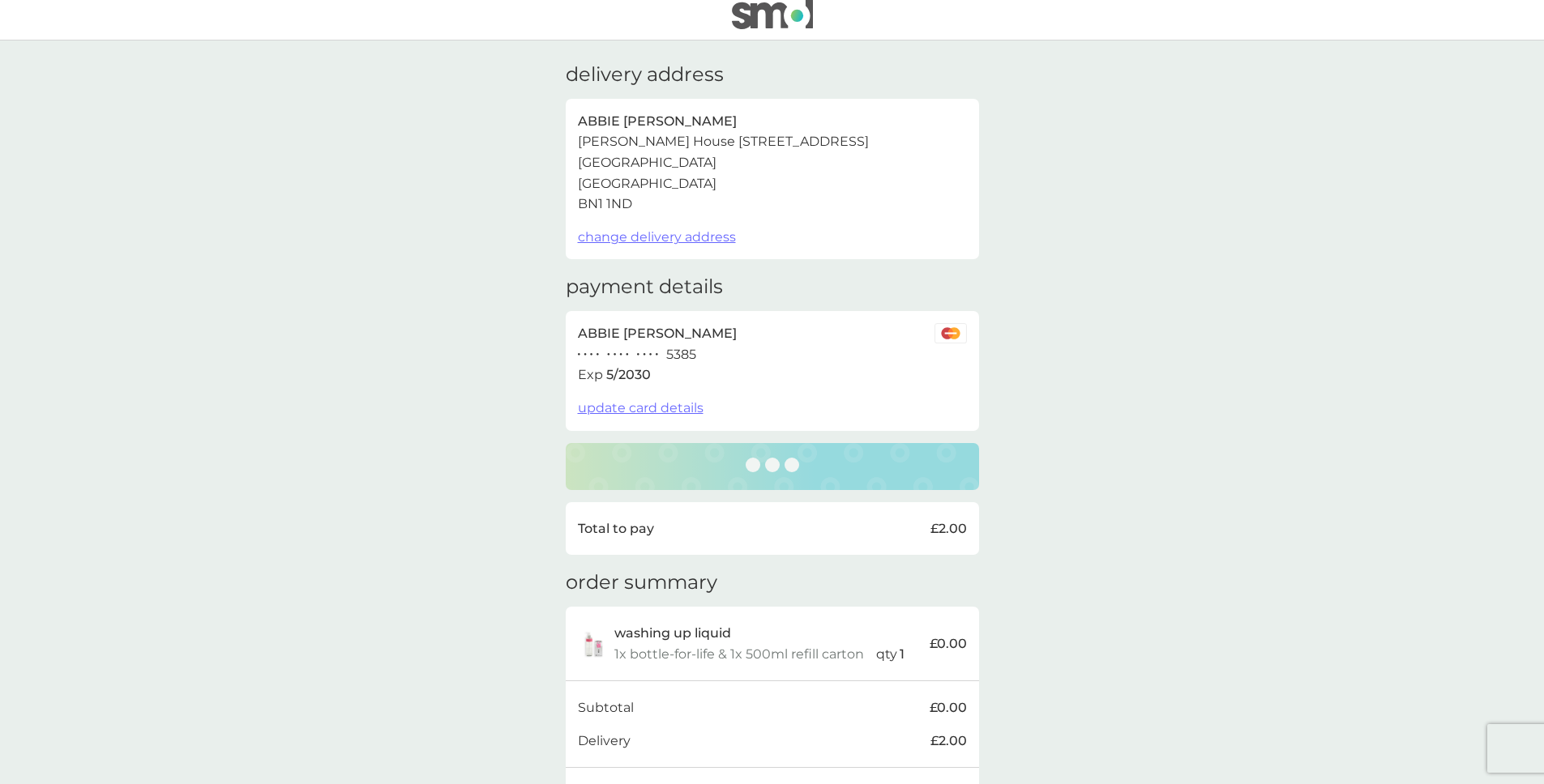
scroll to position [0, 0]
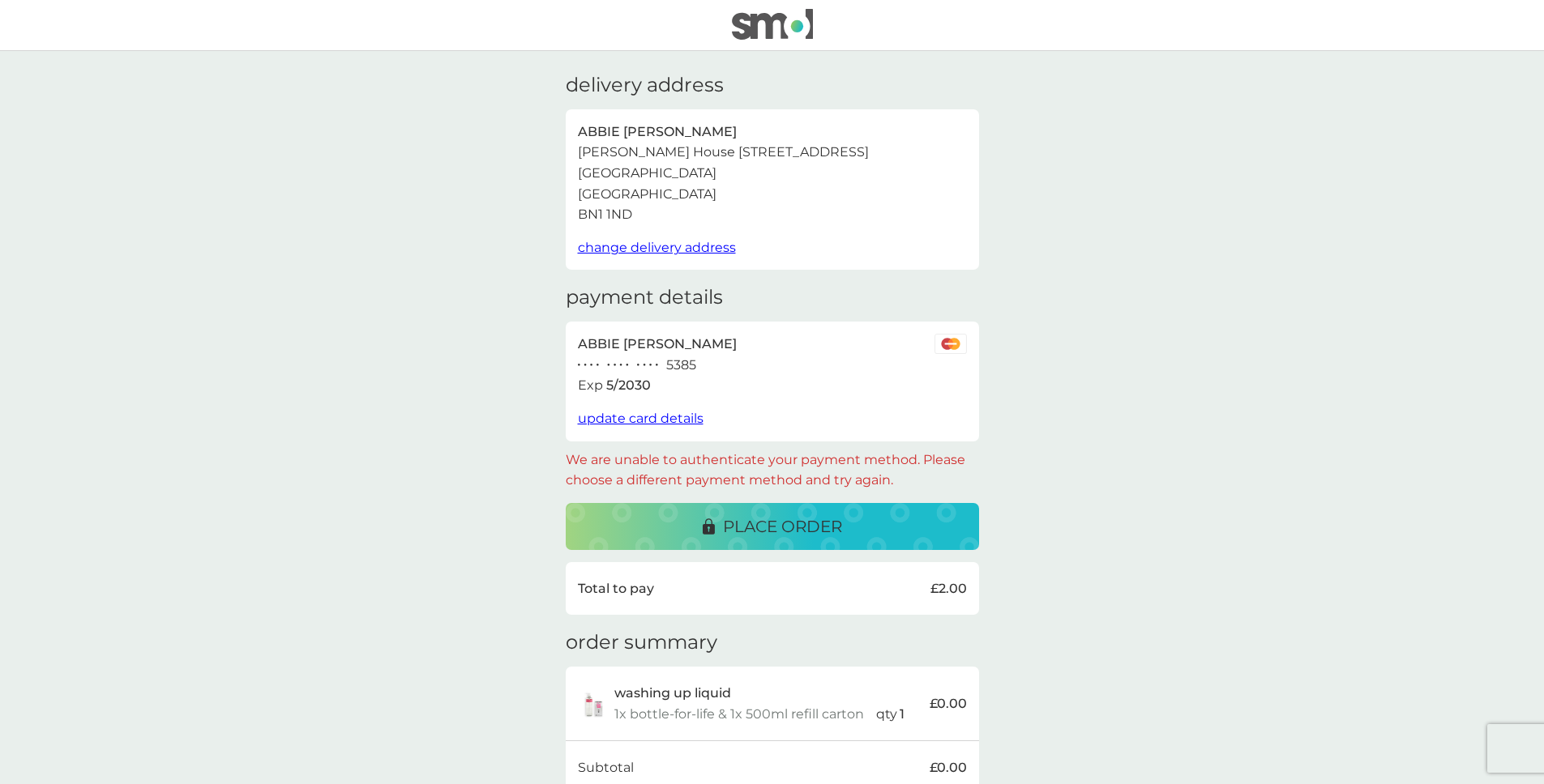
click at [715, 252] on span "change delivery address" at bounding box center [657, 247] width 158 height 16
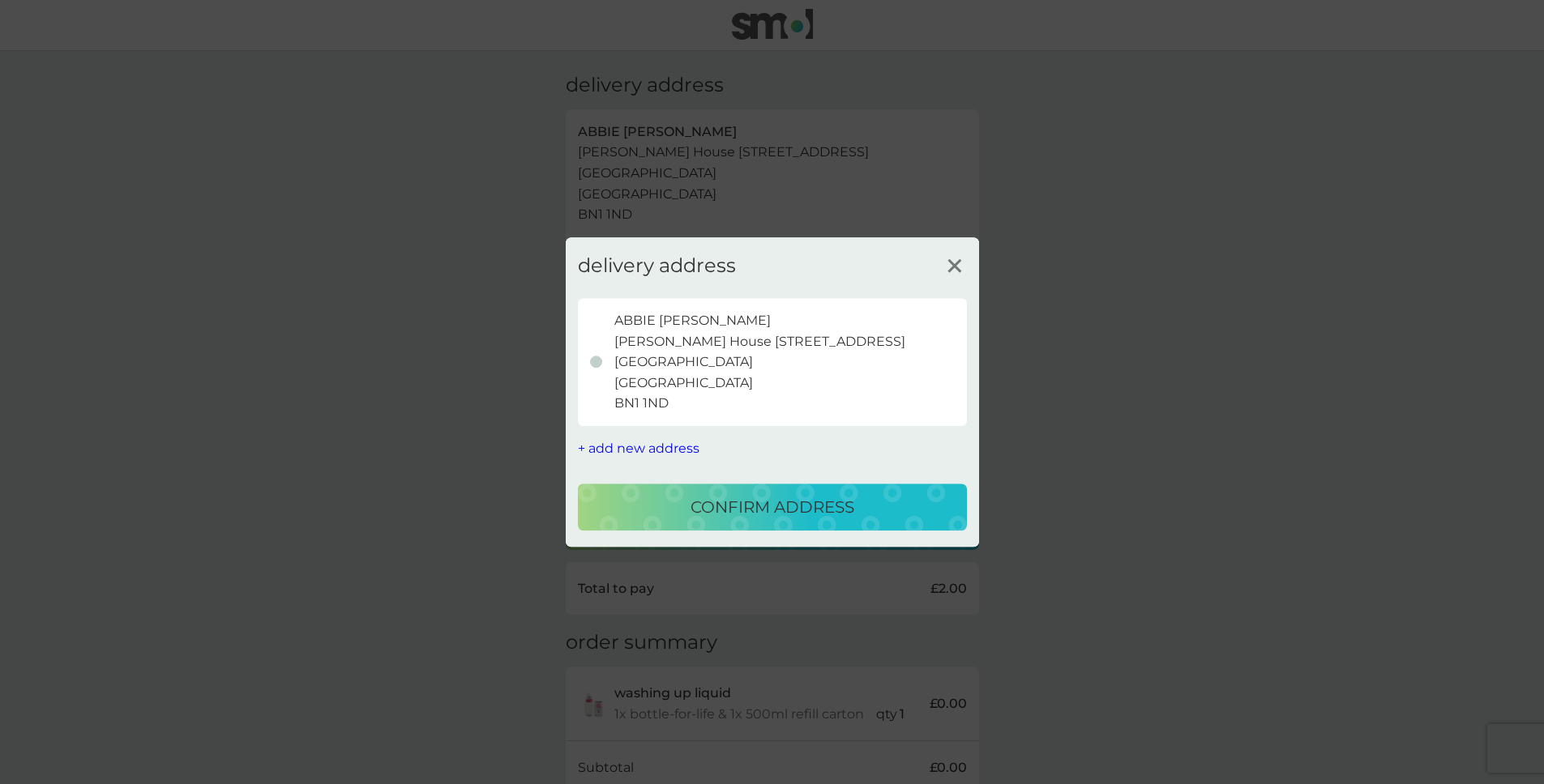
click at [653, 445] on span "+ add new address" at bounding box center [638, 448] width 121 height 16
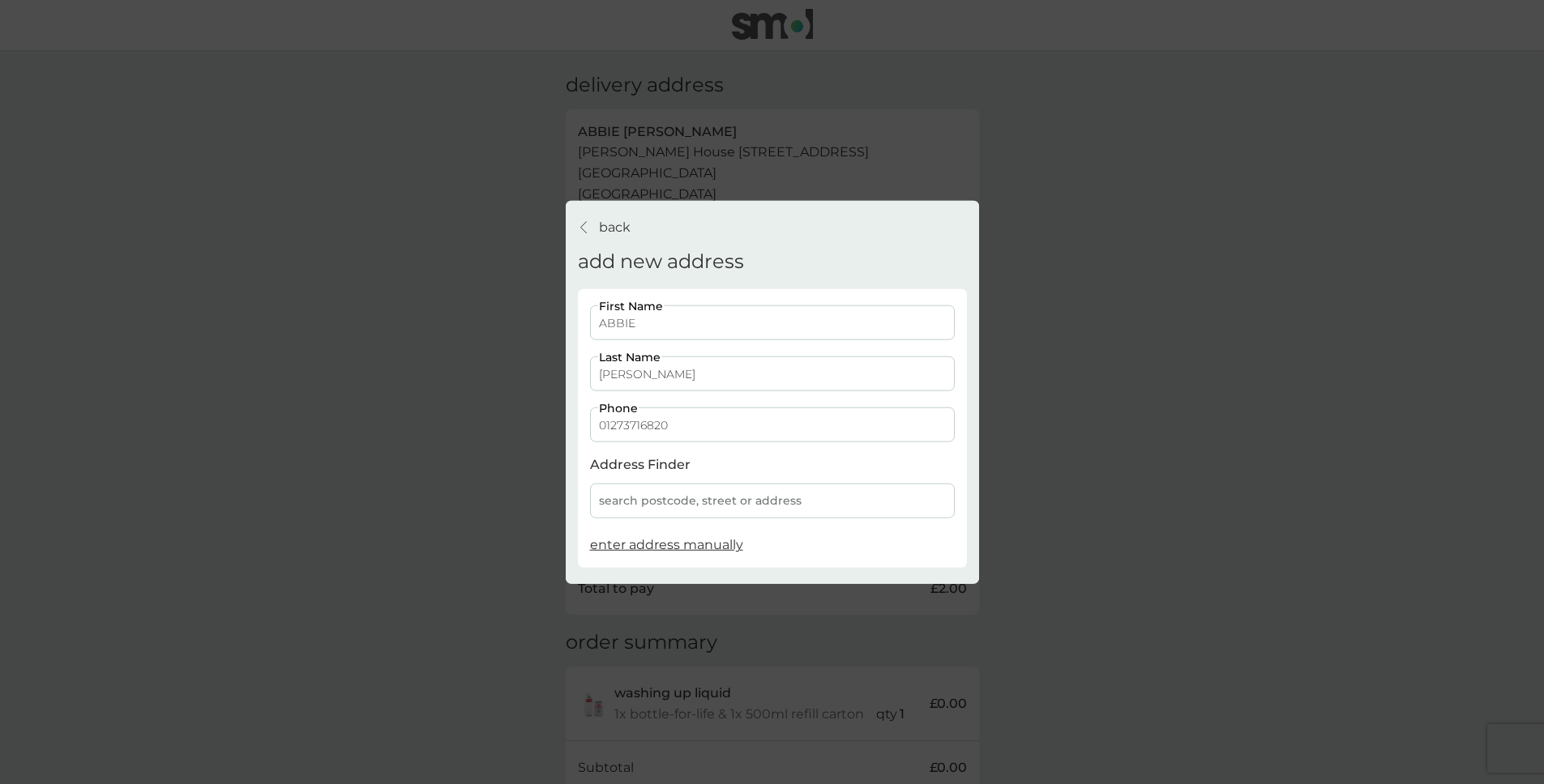
drag, startPoint x: 657, startPoint y: 331, endPoint x: 550, endPoint y: 331, distance: 107.0
click at [550, 331] on div "back back add new address [PERSON_NAME] First Name [PERSON_NAME] Last Name 0127…" at bounding box center [772, 392] width 1544 height 784
type input "Ashleigh"
type input "[PERSON_NAME]"
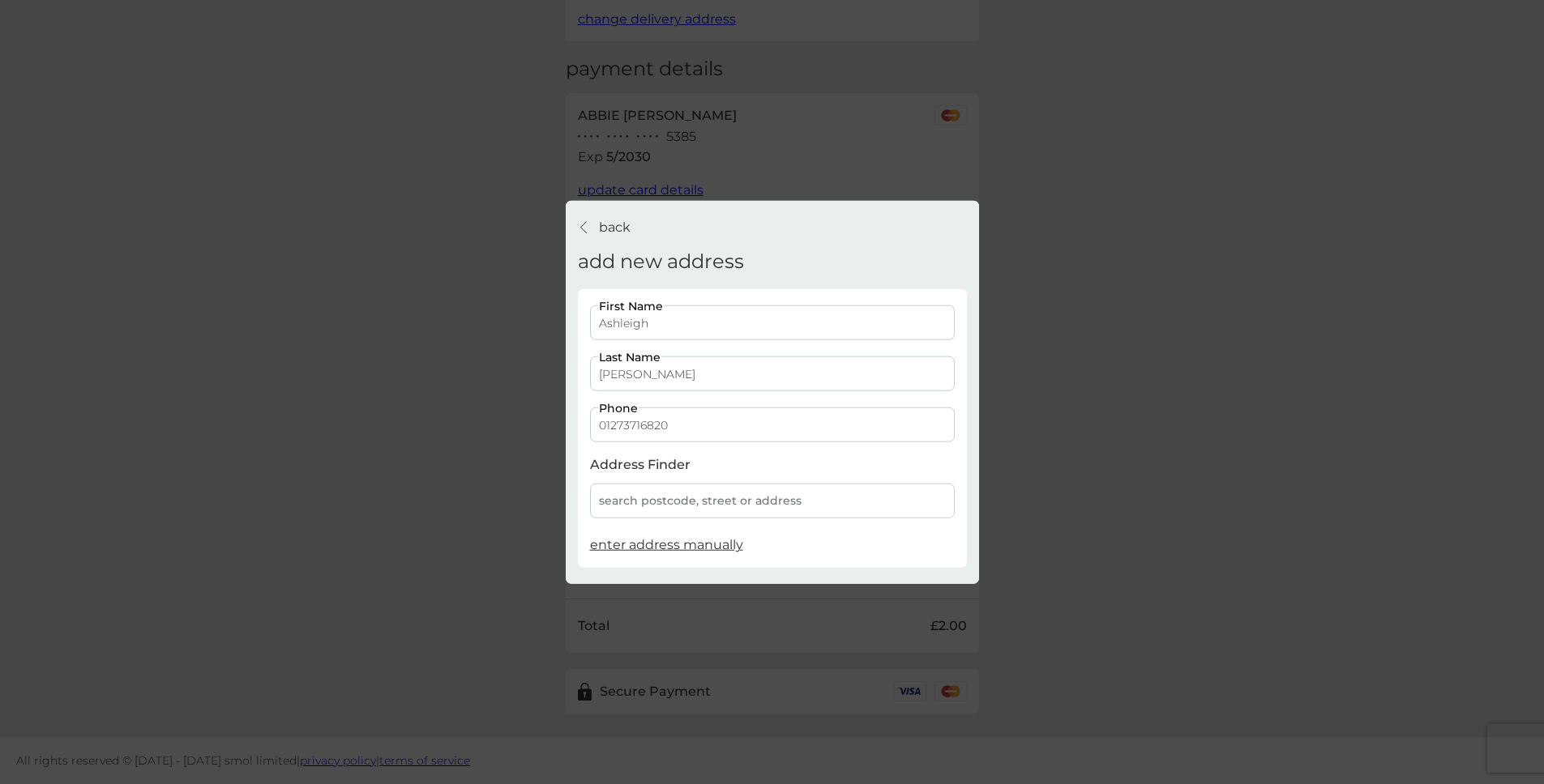
click at [761, 512] on div "search postcode, street or address" at bounding box center [772, 501] width 365 height 35
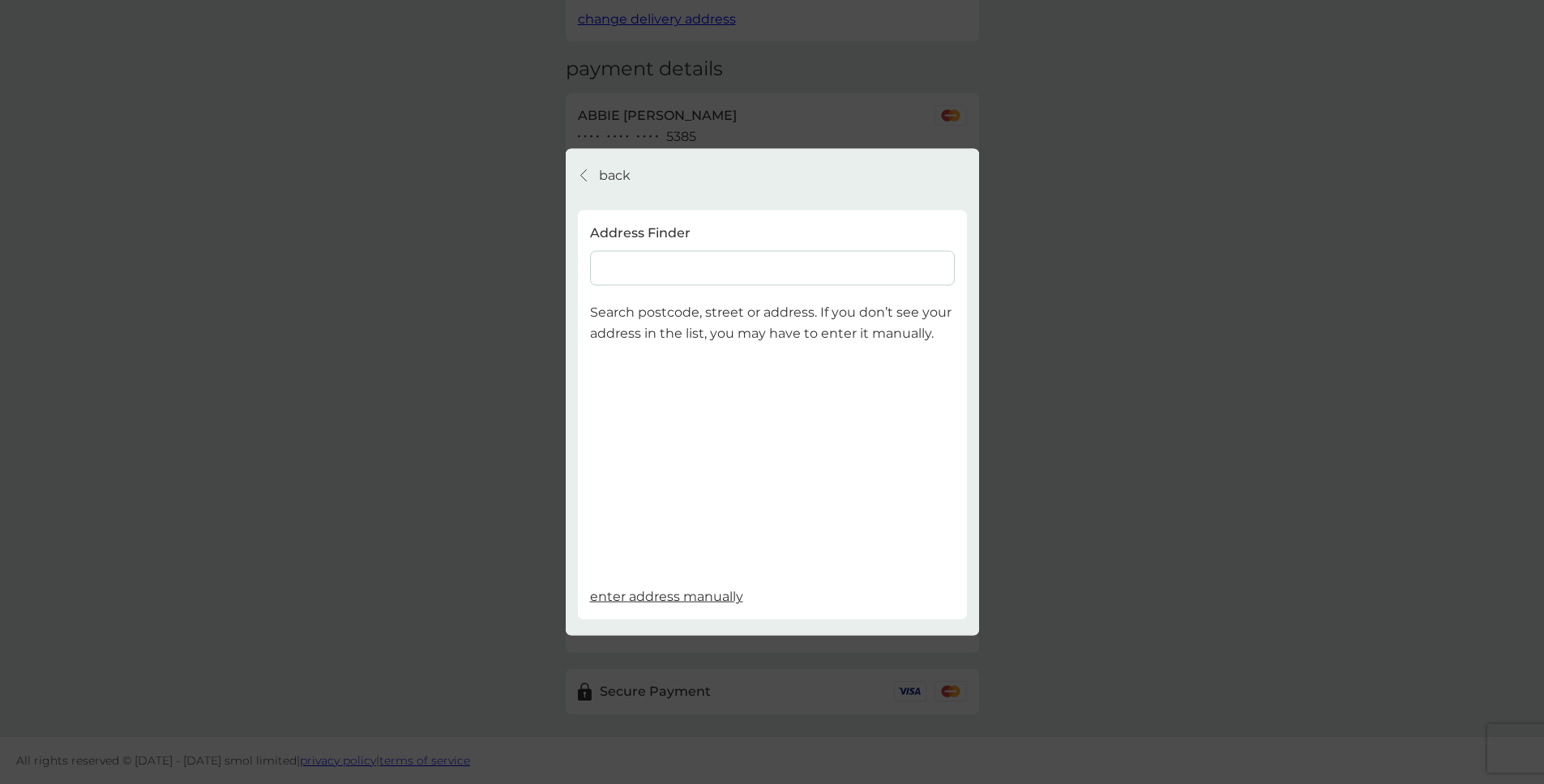
click at [675, 269] on input at bounding box center [772, 269] width 365 height 35
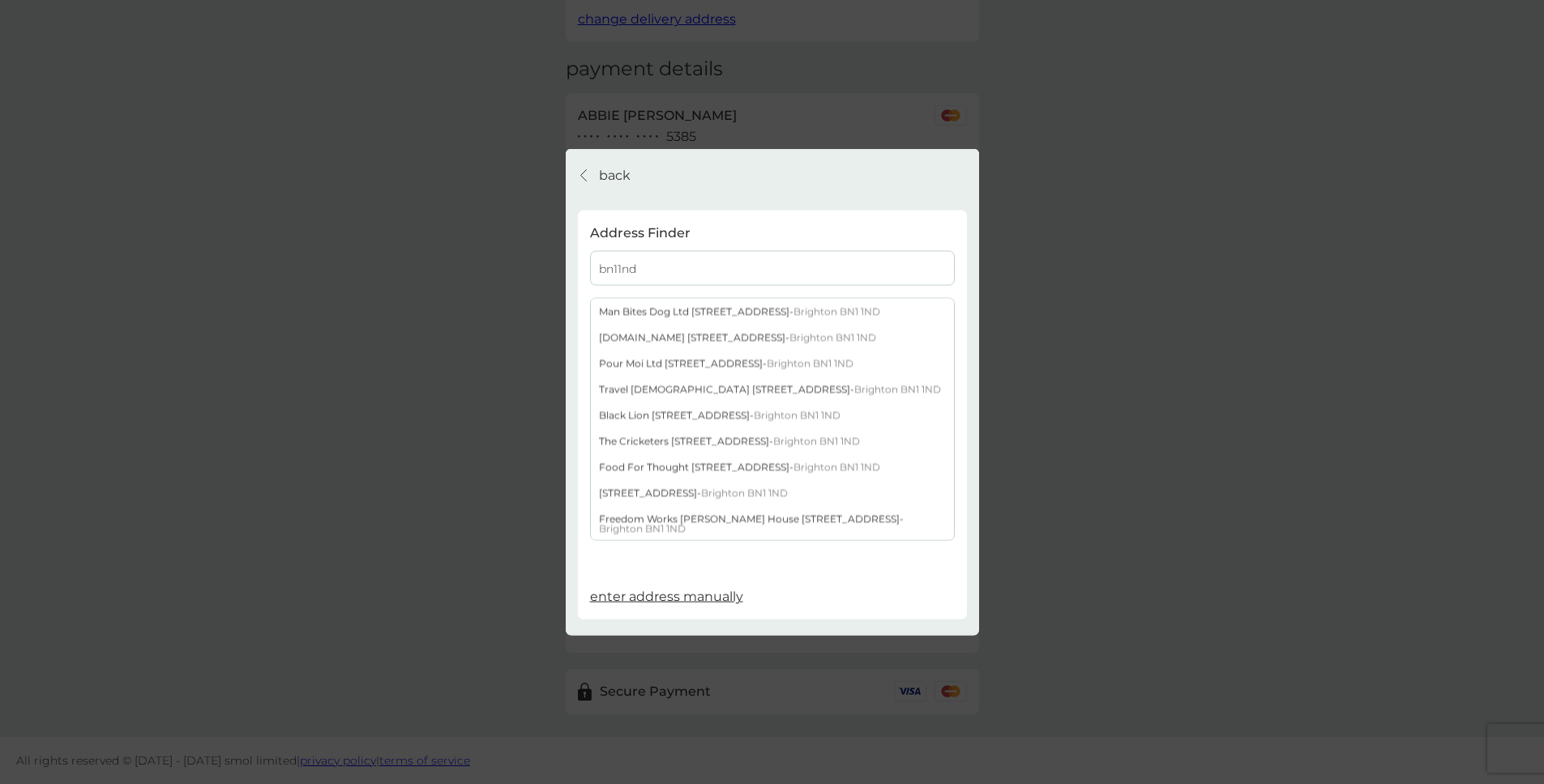
scroll to position [152, 0]
type input "bn11nd"
click at [685, 308] on div "Man Bites Dog Ltd [STREET_ADDRESS]" at bounding box center [772, 315] width 363 height 26
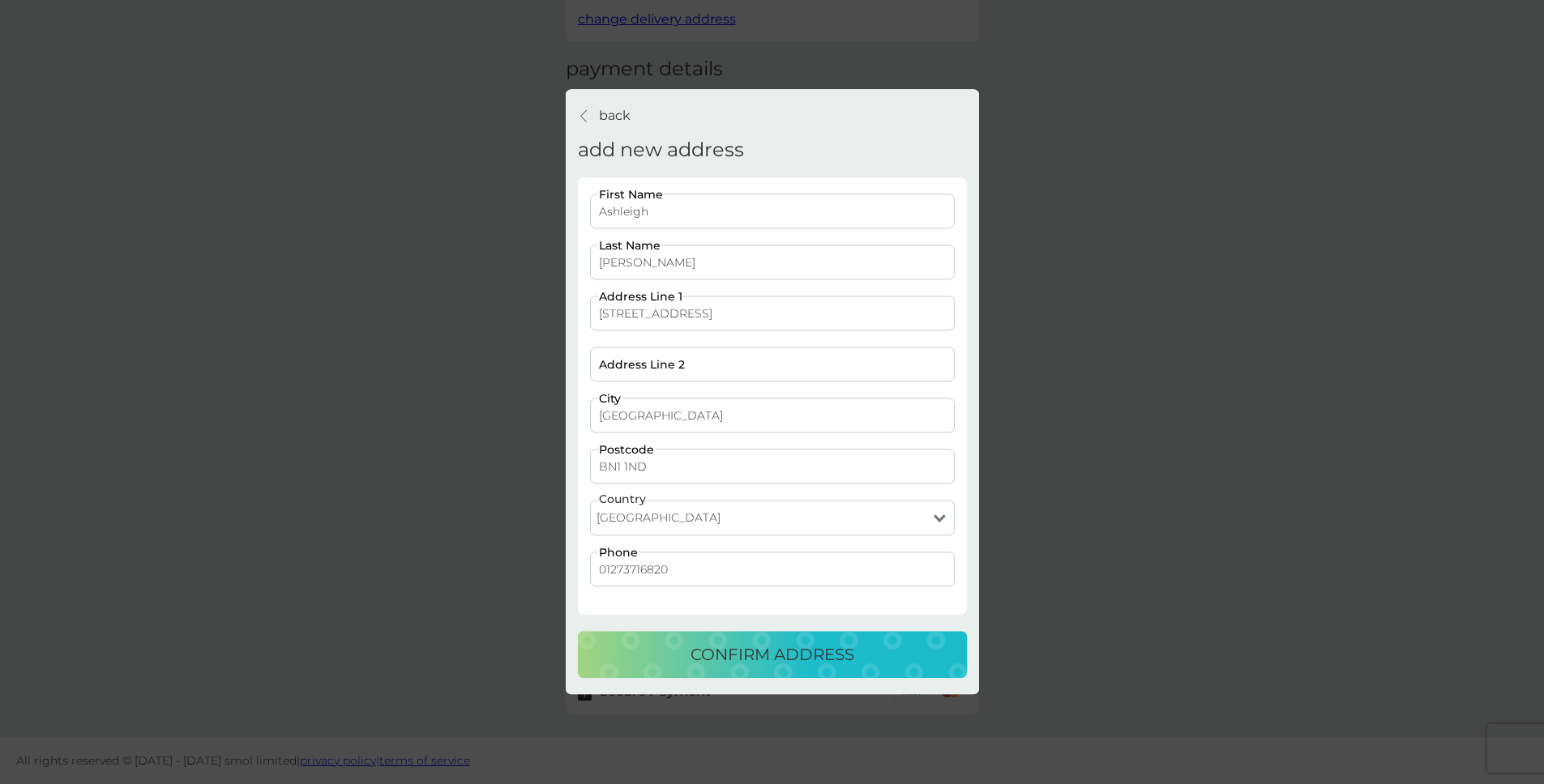
click at [729, 659] on p "confirm address" at bounding box center [772, 655] width 163 height 26
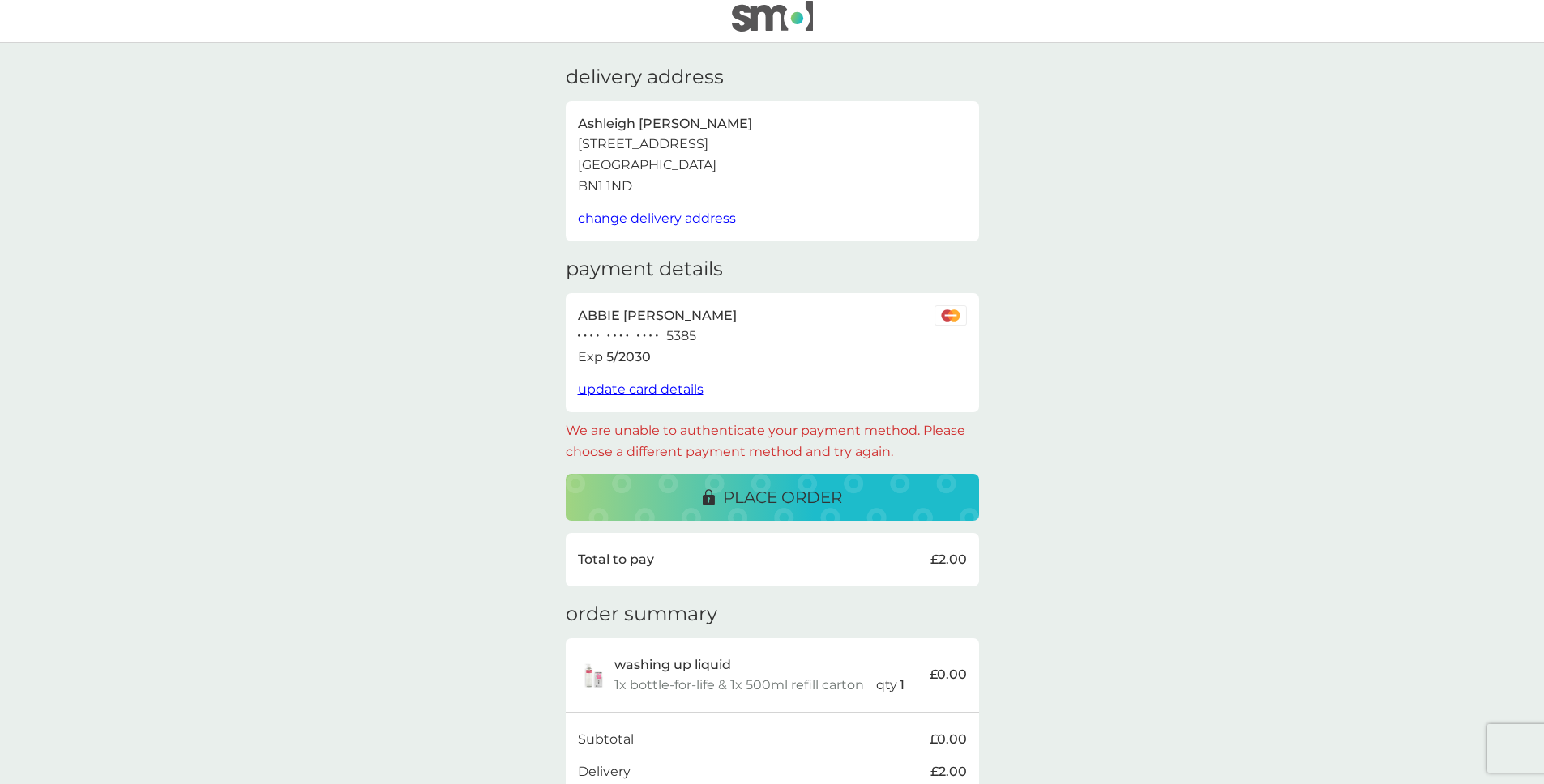
scroll to position [0, 0]
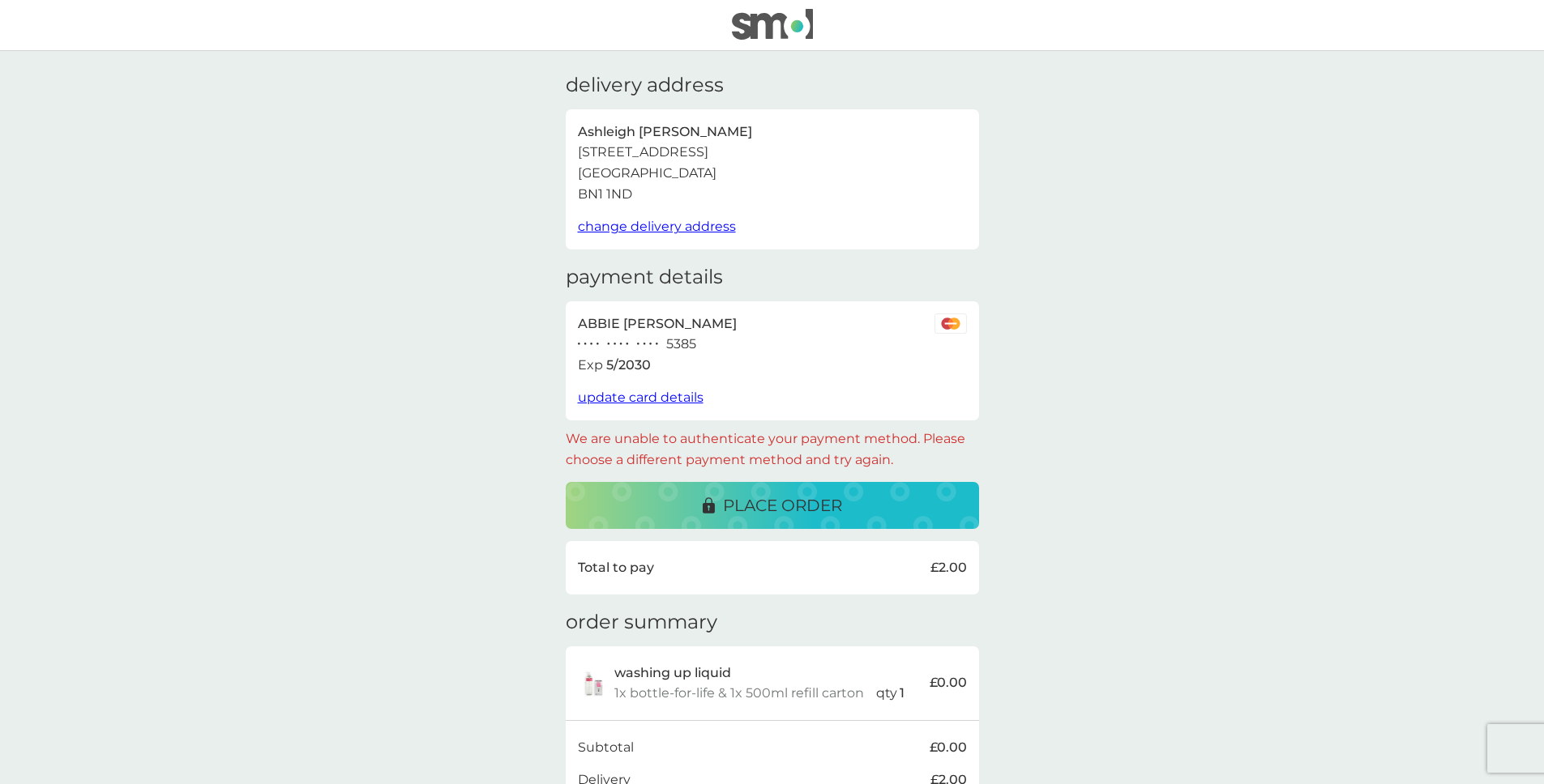
click at [676, 396] on span "update card details" at bounding box center [640, 397] width 126 height 16
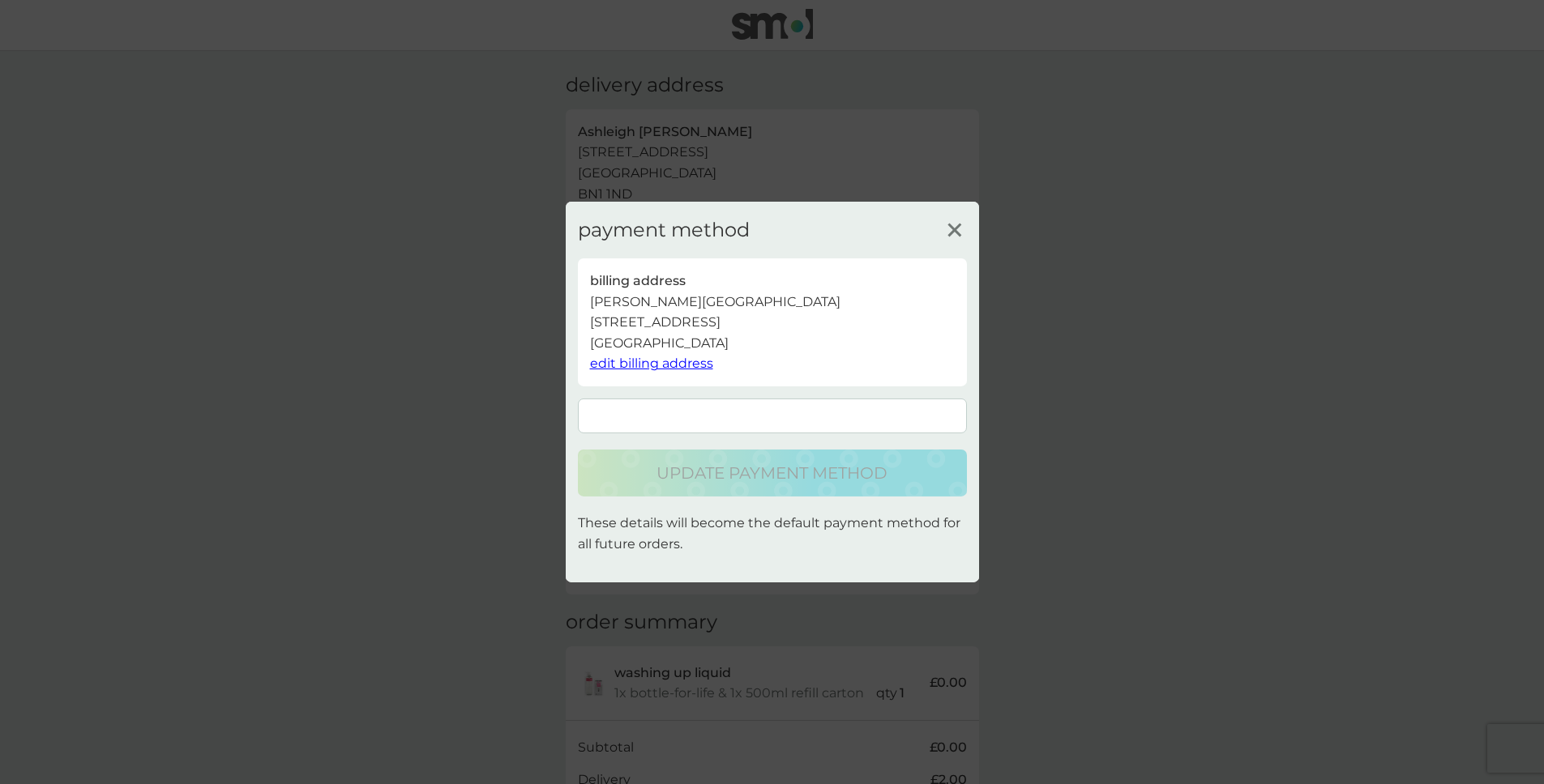
scroll to position [31, 0]
click at [956, 230] on line at bounding box center [953, 230] width 12 height 12
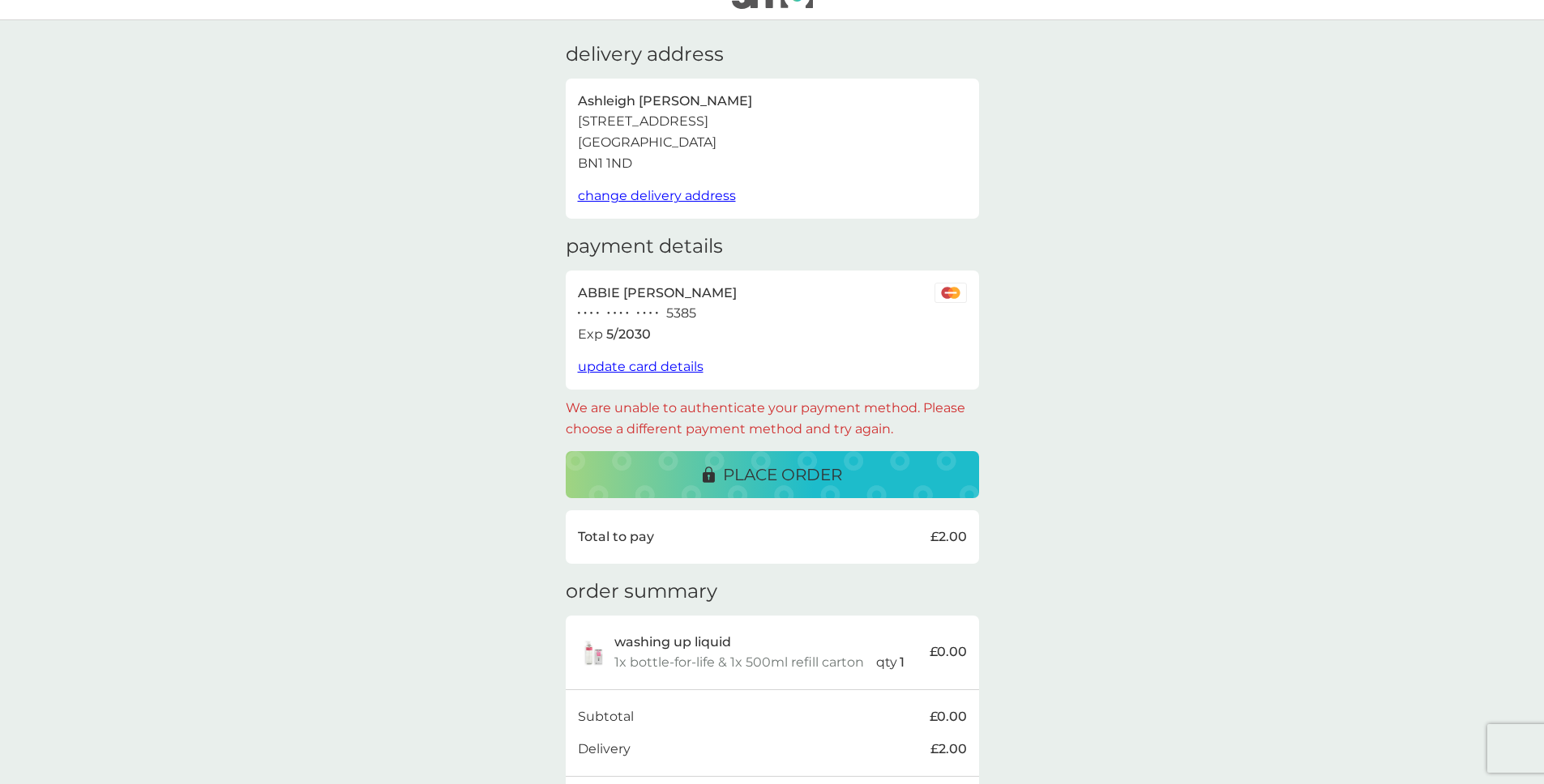
click at [824, 474] on p "place order" at bounding box center [783, 475] width 119 height 26
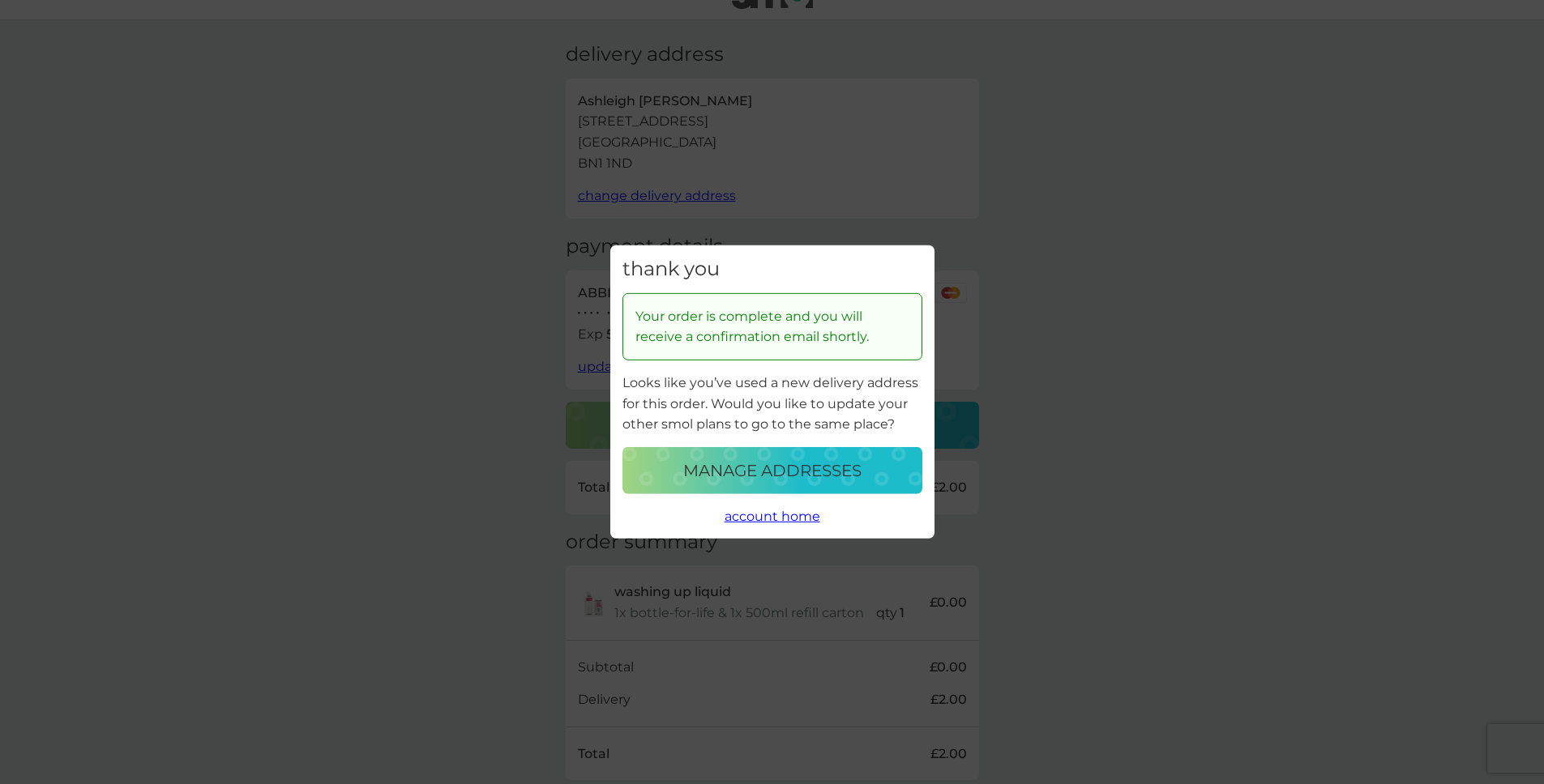
click at [820, 460] on p "manage addresses" at bounding box center [772, 471] width 178 height 26
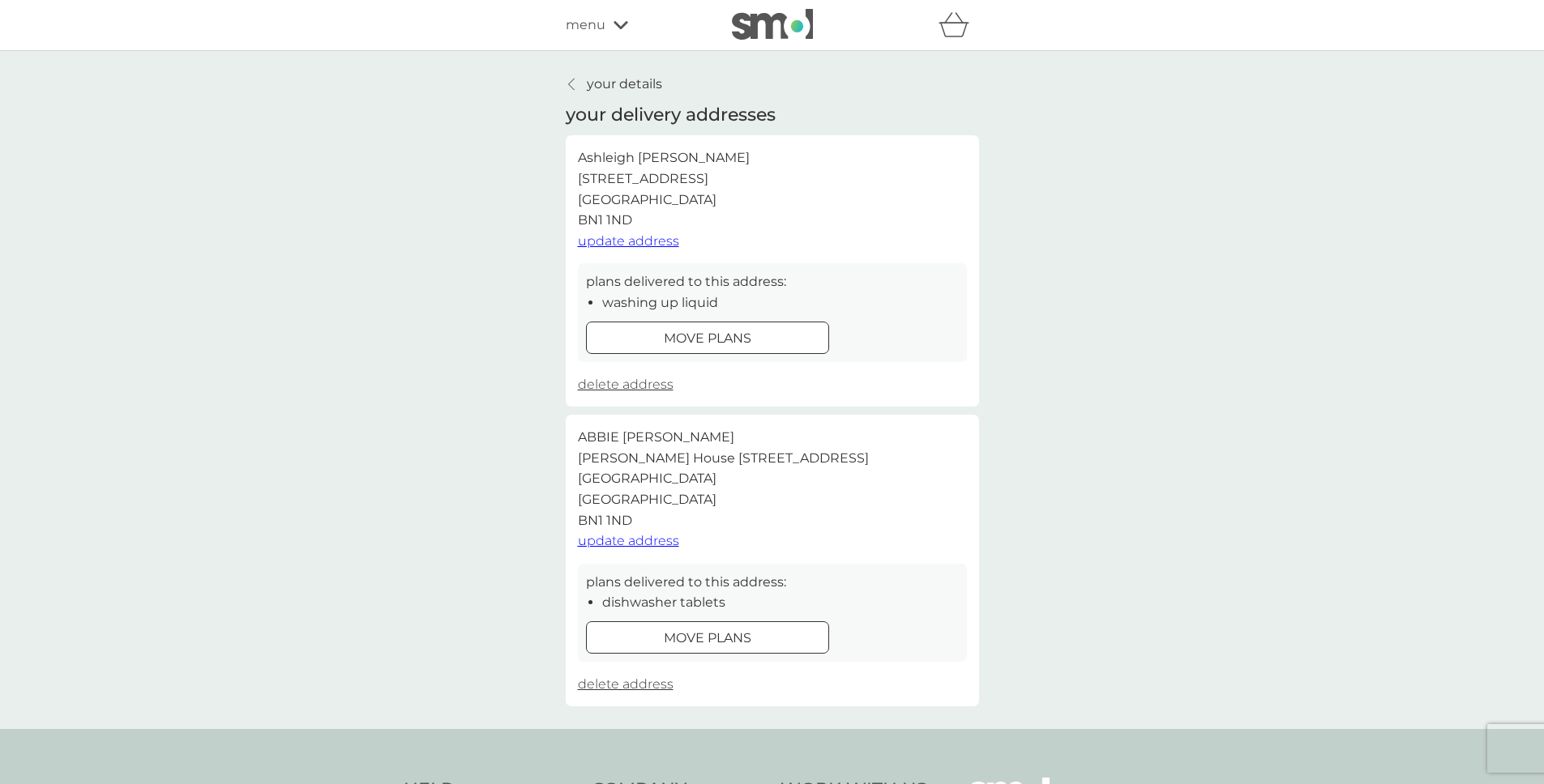
click at [763, 649] on button "move plans" at bounding box center [707, 637] width 243 height 32
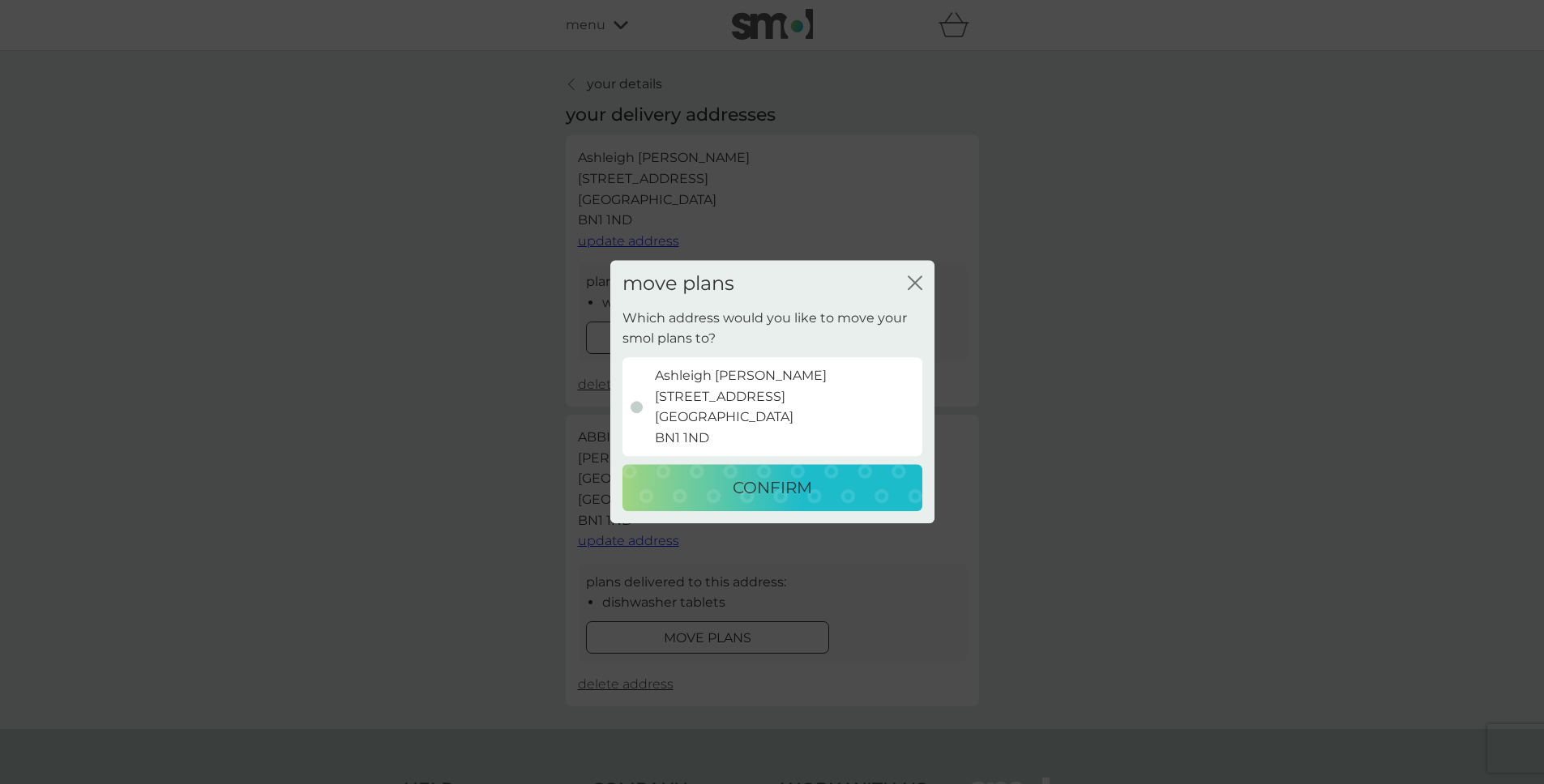
click at [650, 398] on div "Ashleigh Hopkins 13 Black Lion Street Brighton BN1 1ND" at bounding box center [772, 407] width 284 height 83
click at [610, 308] on input "Ashleigh Hopkins 13 Black Lion Street Brighton BN1 1ND" at bounding box center [610, 308] width 0 height 0
click at [637, 413] on div "Ashleigh Hopkins 13 Black Lion Street Brighton BN1 1ND" at bounding box center [772, 407] width 284 height 83
click at [610, 308] on input "Ashleigh Hopkins 13 Black Lion Street Brighton BN1 1ND" at bounding box center [610, 308] width 0 height 0
click at [716, 476] on div "CONFIRM" at bounding box center [772, 488] width 267 height 26
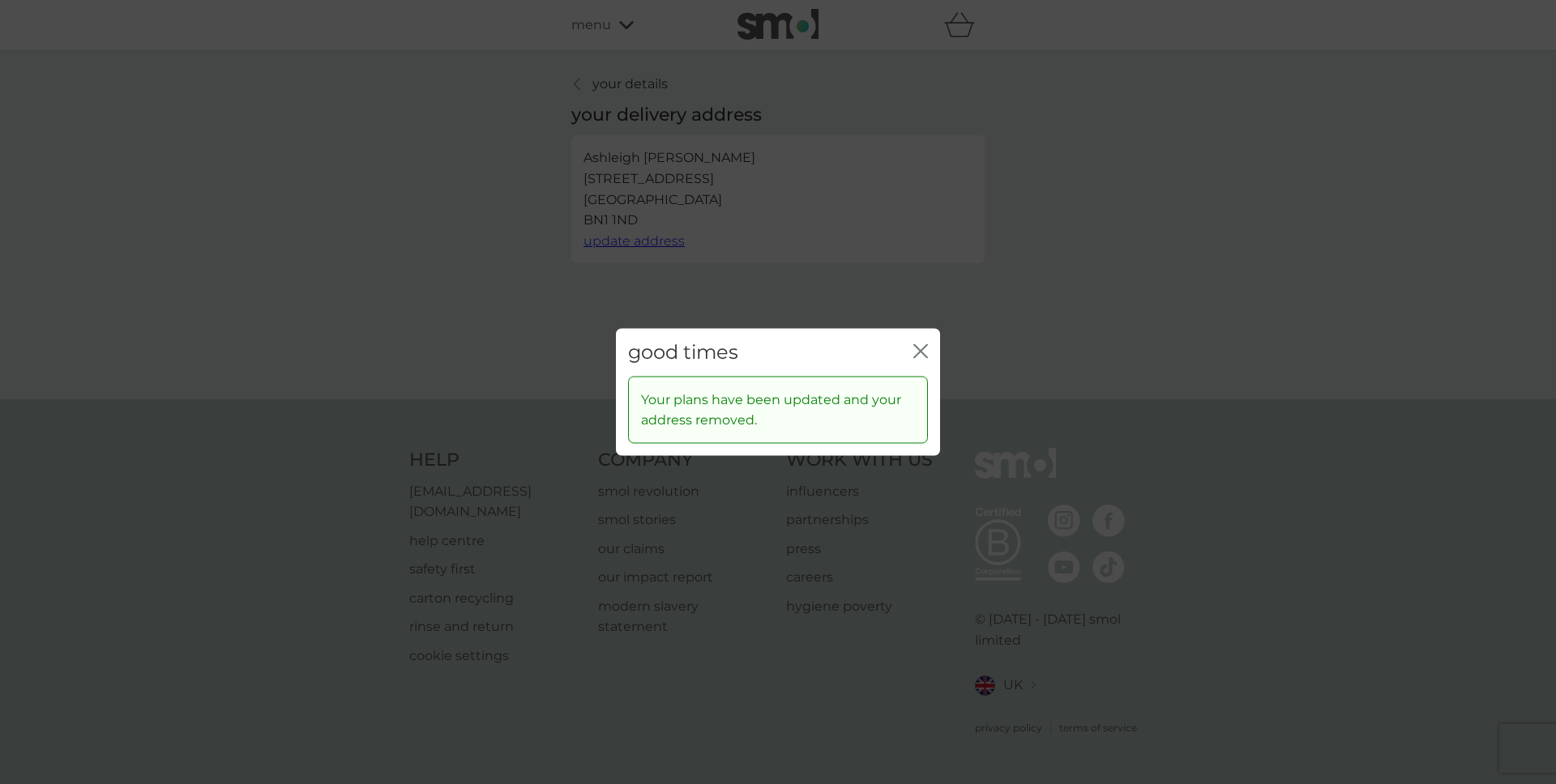
click at [915, 353] on icon "close" at bounding box center [920, 352] width 15 height 15
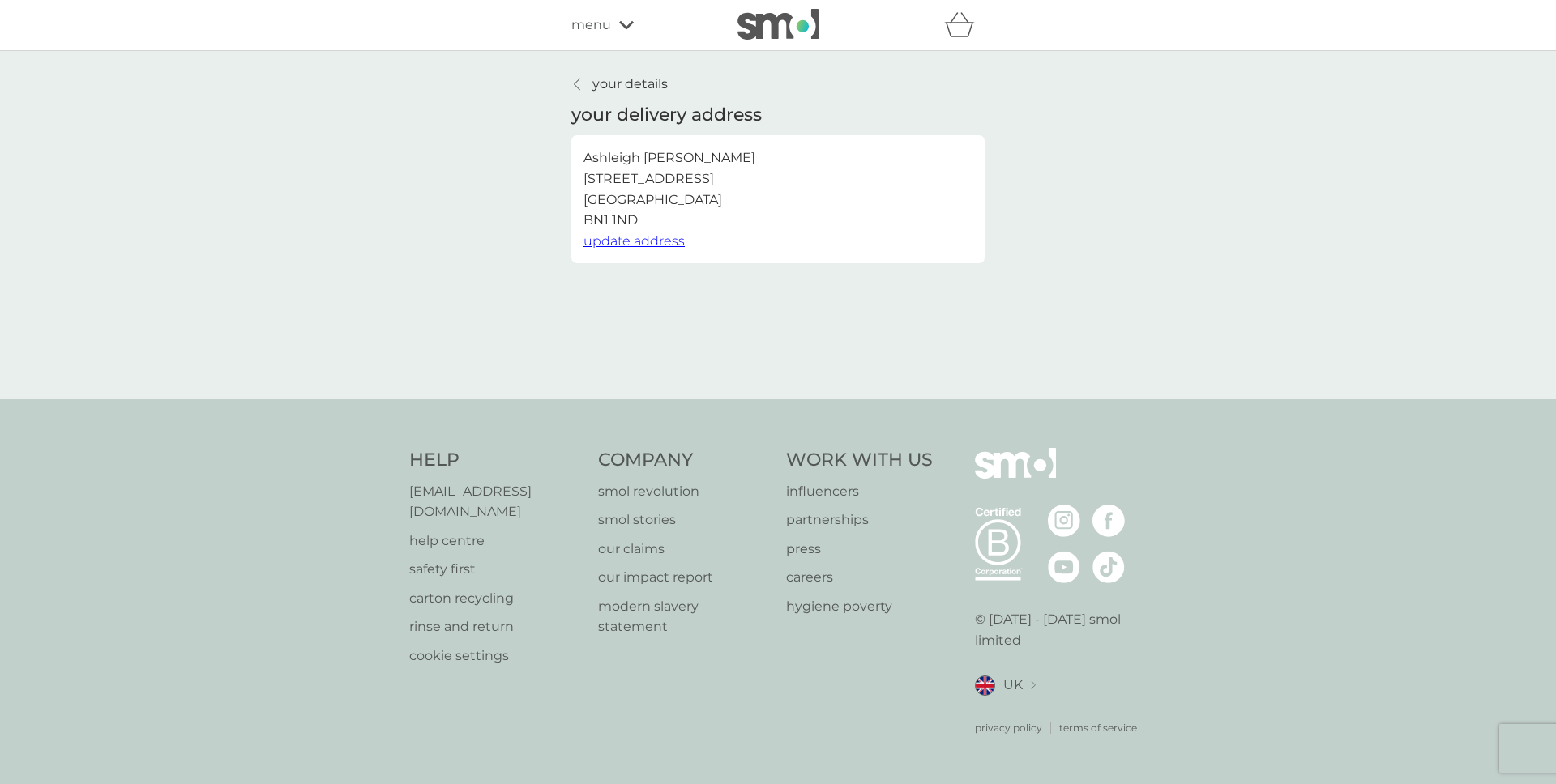
click at [609, 84] on p "your details" at bounding box center [630, 84] width 75 height 21
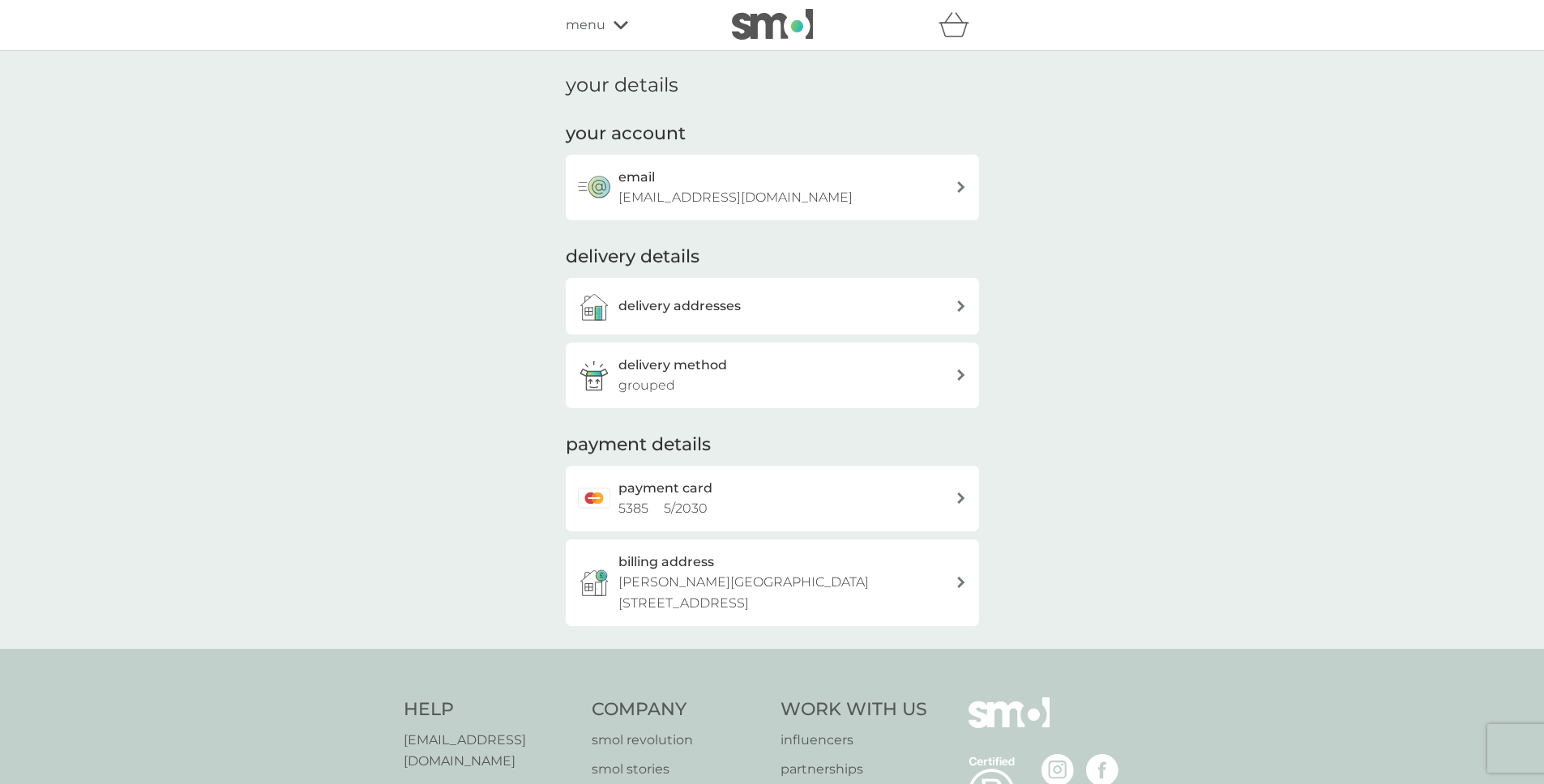
click at [701, 311] on h3 "delivery addresses" at bounding box center [679, 306] width 122 height 21
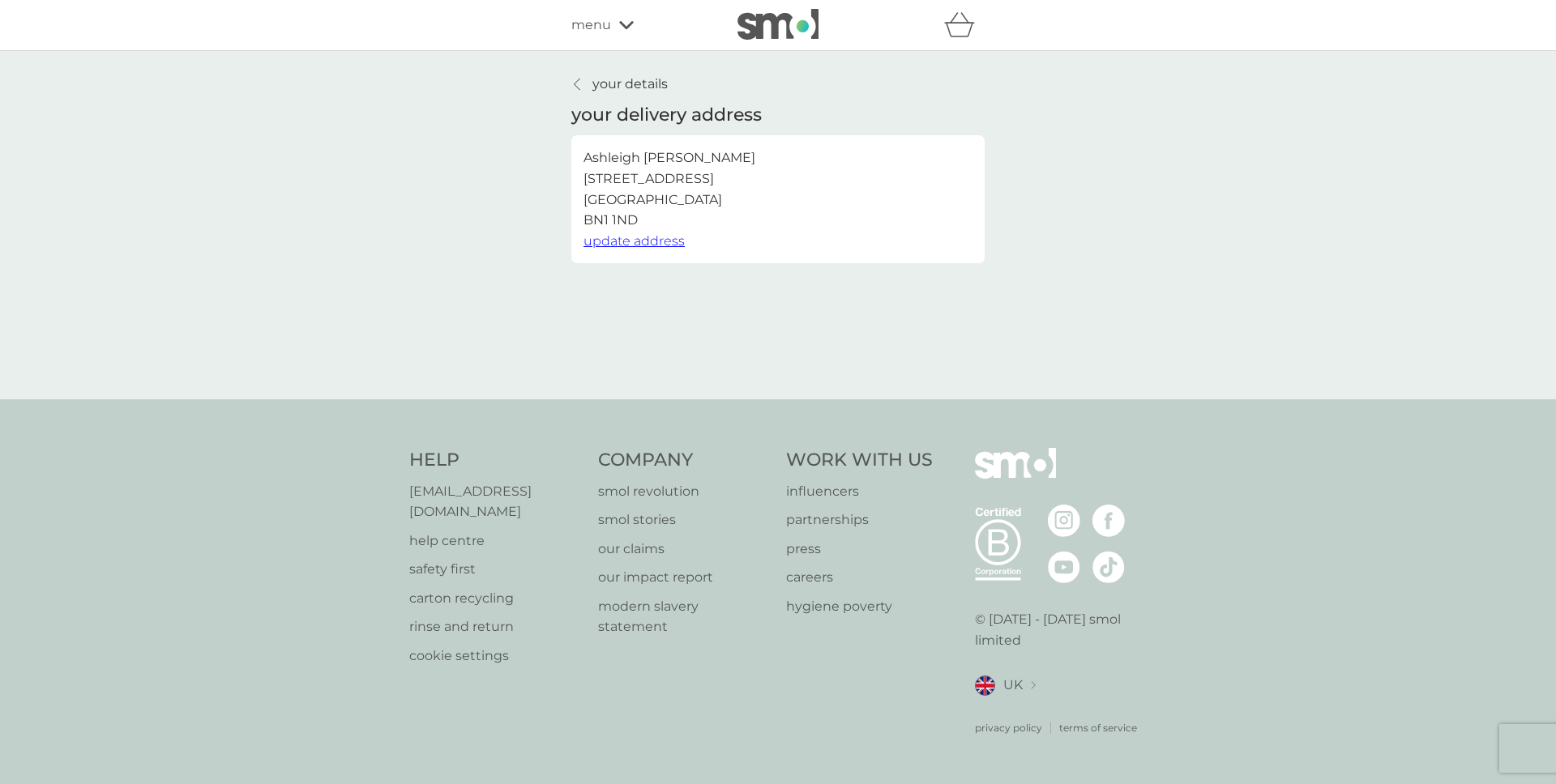
click at [631, 84] on p "your details" at bounding box center [630, 84] width 75 height 21
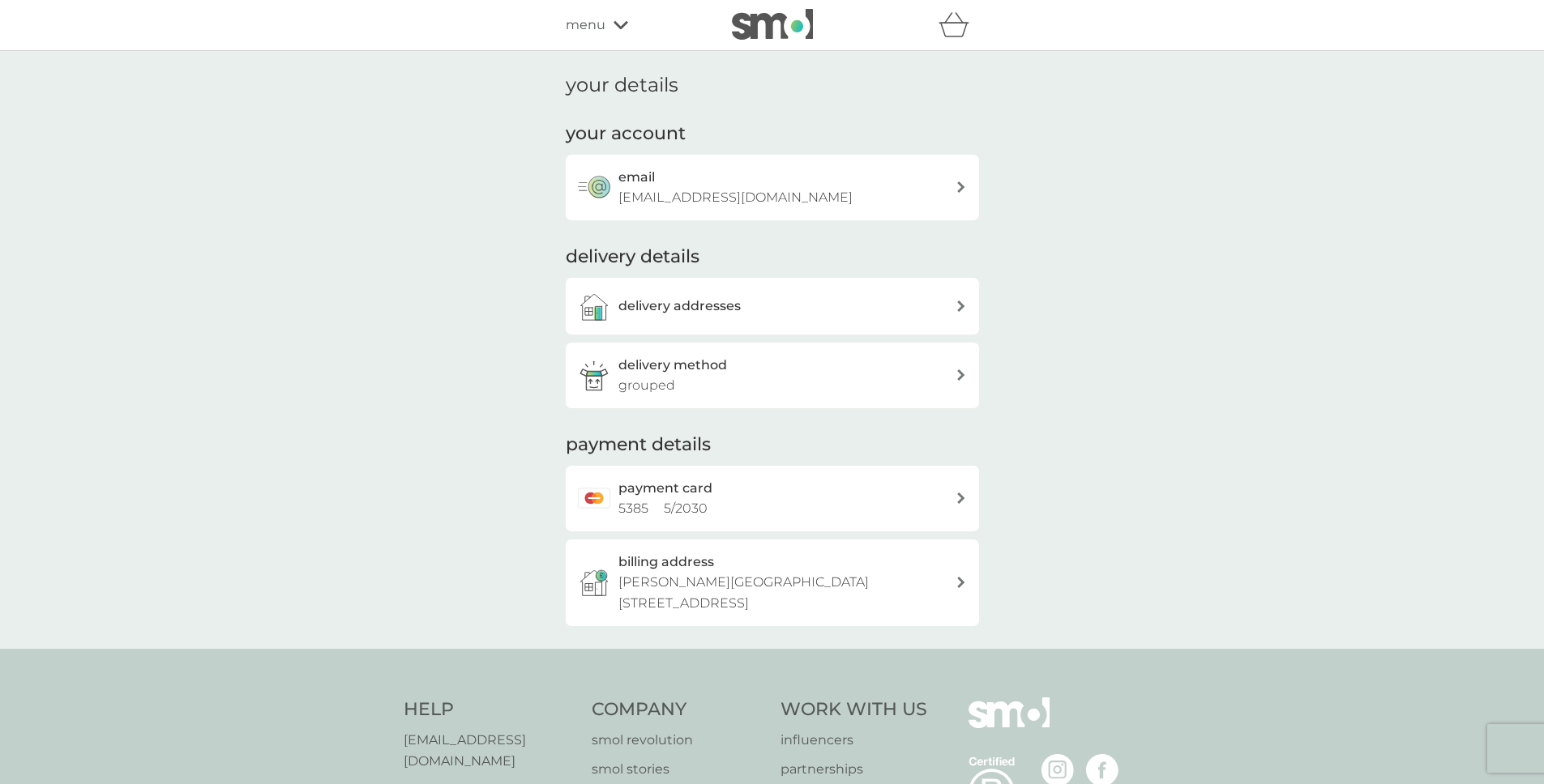
click at [886, 492] on div "payment card 5385 5 / 2030" at bounding box center [786, 498] width 337 height 41
